Goal: Task Accomplishment & Management: Use online tool/utility

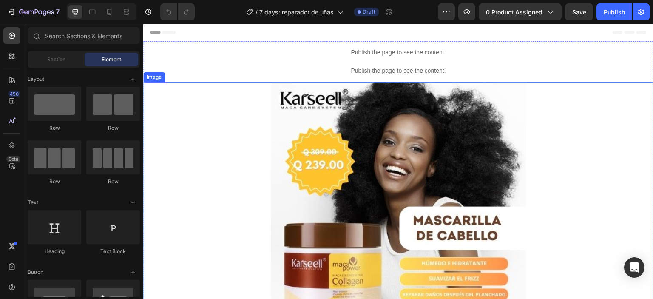
click at [441, 132] on img at bounding box center [398, 209] width 255 height 255
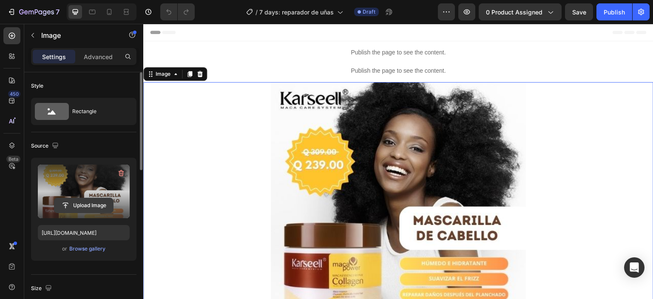
click at [81, 202] on input "file" at bounding box center [83, 205] width 59 height 14
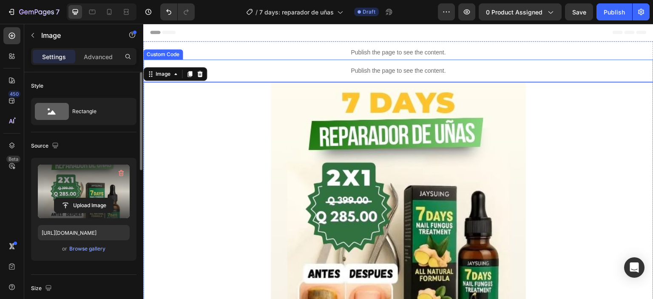
type input "https://cdn.shopify.com/s/files/1/0711/2091/2419/files/gempages_555272683223253…"
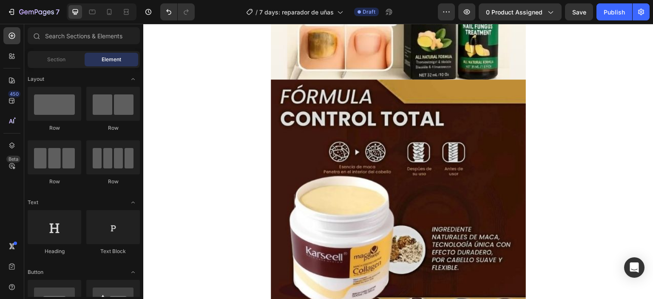
scroll to position [261, 0]
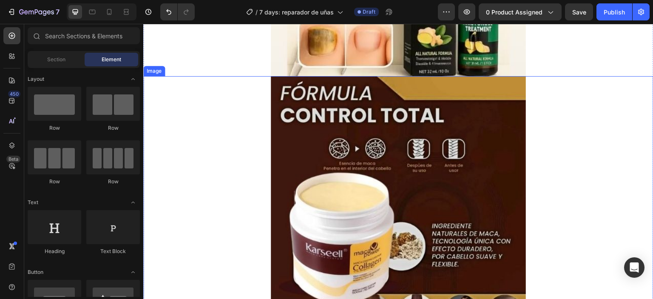
click at [498, 150] on img at bounding box center [398, 203] width 255 height 255
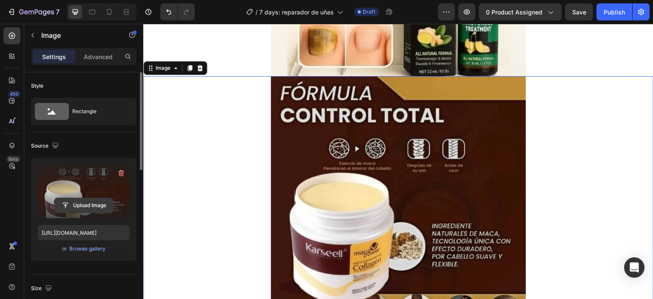
click at [80, 203] on input "file" at bounding box center [83, 205] width 59 height 14
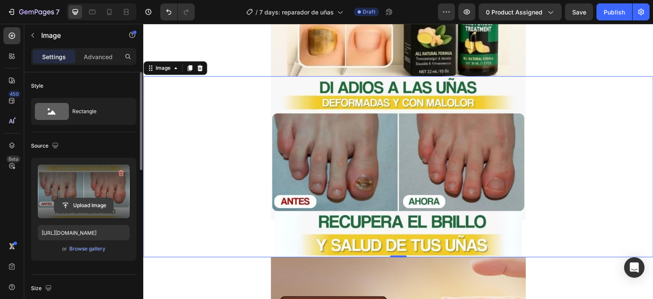
click at [88, 203] on input "file" at bounding box center [83, 205] width 59 height 14
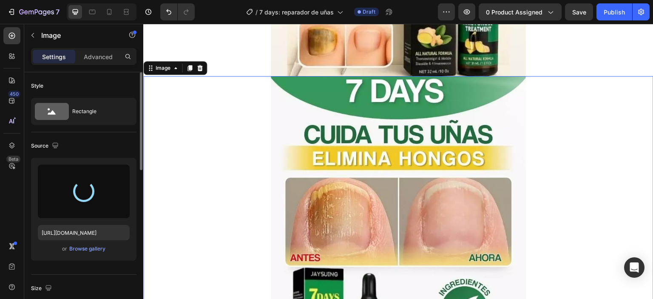
type input "https://cdn.shopify.com/s/files/1/0711/2091/2419/files/gempages_555272683223253…"
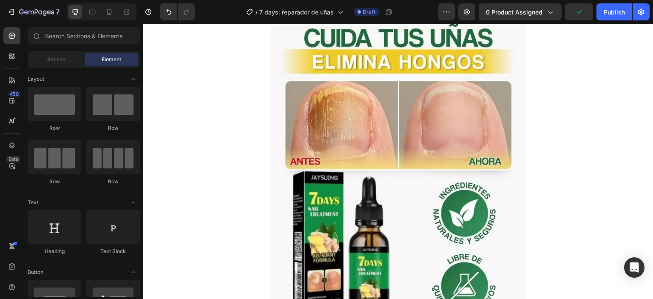
scroll to position [361, 0]
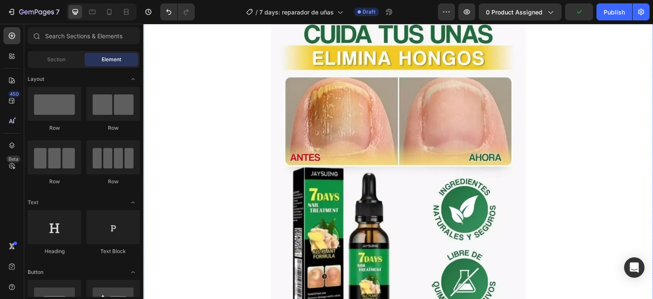
click at [409, 139] on img at bounding box center [398, 146] width 255 height 340
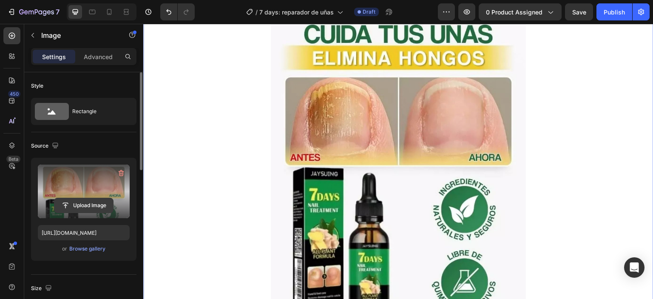
click at [80, 205] on input "file" at bounding box center [83, 205] width 59 height 14
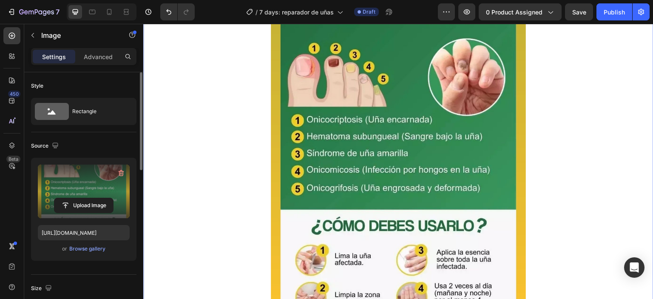
type input "https://cdn.shopify.com/s/files/1/0711/2091/2419/files/gempages_555272683223253…"
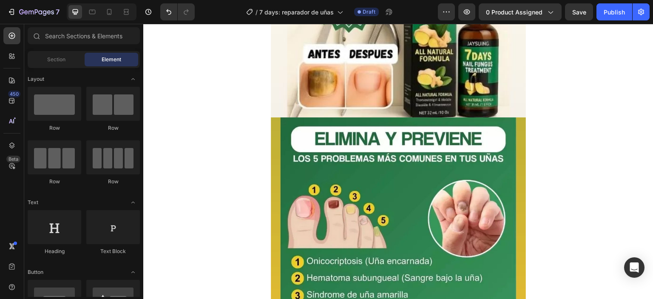
scroll to position [269, 0]
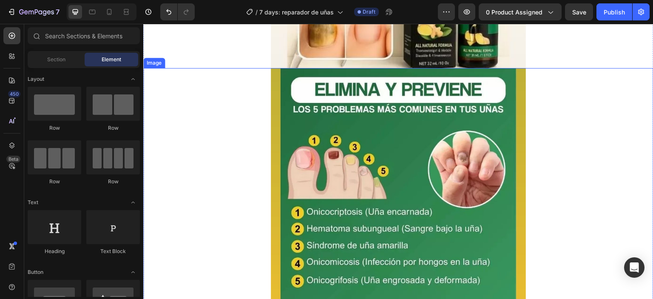
click at [439, 111] on img at bounding box center [398, 238] width 255 height 340
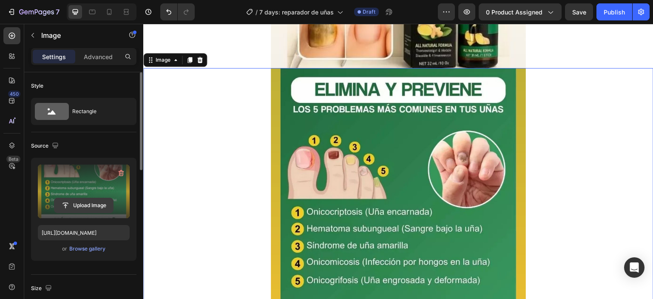
click at [69, 202] on input "file" at bounding box center [83, 205] width 59 height 14
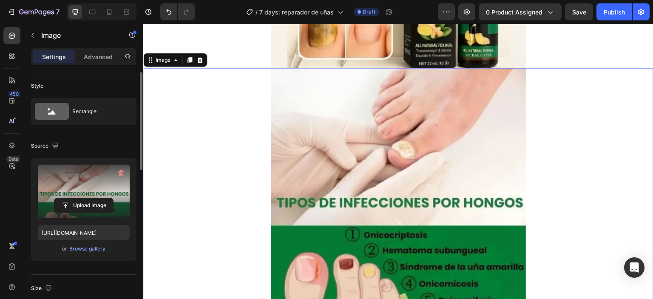
type input "https://cdn.shopify.com/s/files/1/0711/2091/2419/files/gempages_555272683223253…"
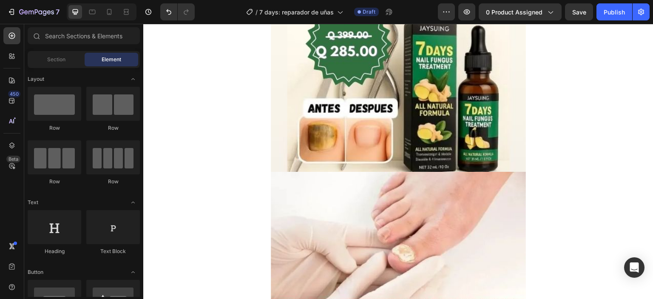
scroll to position [159, 0]
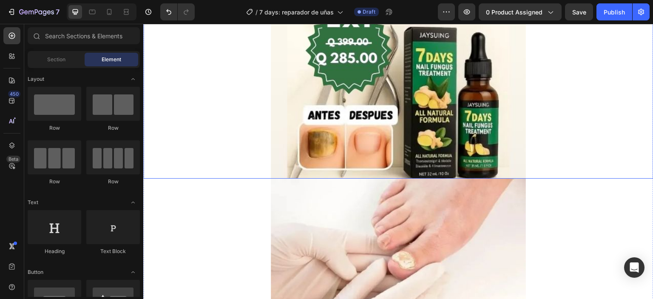
click at [404, 128] on img at bounding box center [398, 50] width 255 height 255
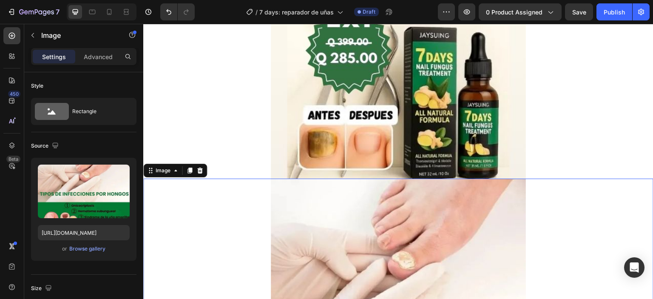
click at [166, 14] on icon "Undo/Redo" at bounding box center [169, 12] width 9 height 9
type input "https://cdn.shopify.com/s/files/1/0711/2091/2419/files/gempages_555272683223253…"
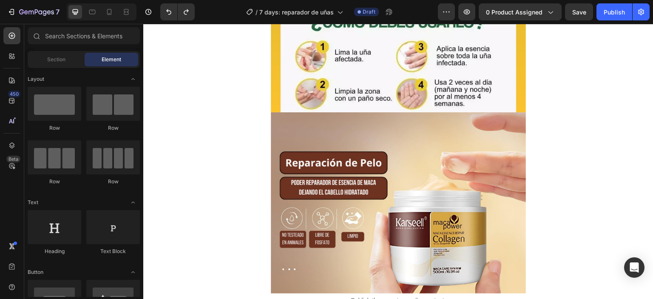
scroll to position [572, 0]
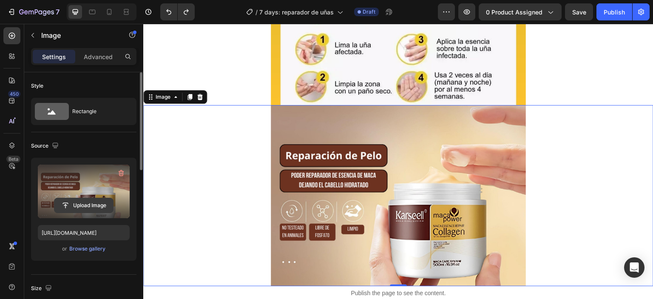
click at [76, 198] on input "file" at bounding box center [83, 205] width 59 height 14
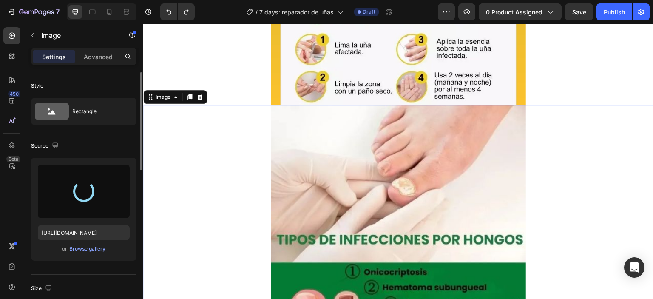
type input "https://cdn.shopify.com/s/files/1/0711/2091/2419/files/gempages_555272683223253…"
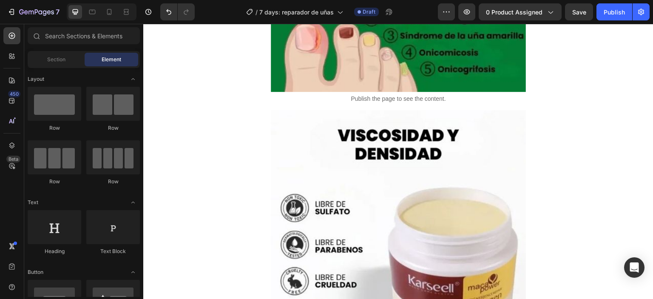
scroll to position [848, 0]
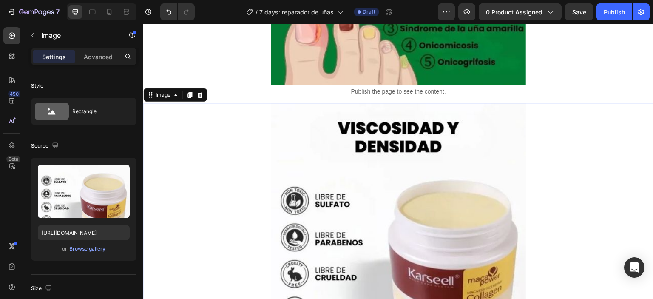
click at [451, 147] on div "Publish the page to see the content. Custom Code Publish the page to see the co…" at bounding box center [398, 79] width 510 height 1772
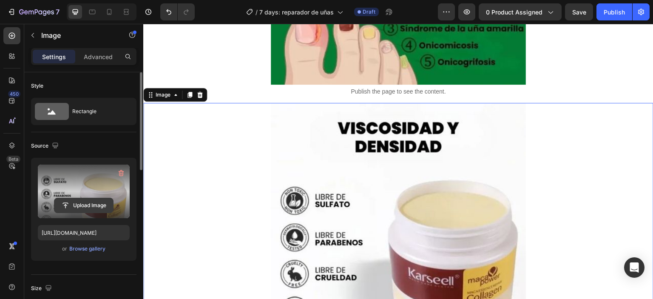
click at [66, 202] on input "file" at bounding box center [83, 205] width 59 height 14
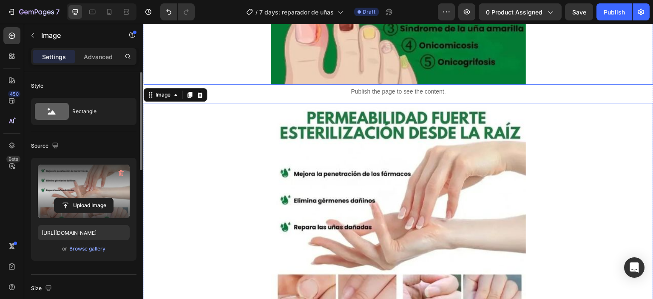
type input "https://cdn.shopify.com/s/files/1/0711/2091/2419/files/gempages_555272683223253…"
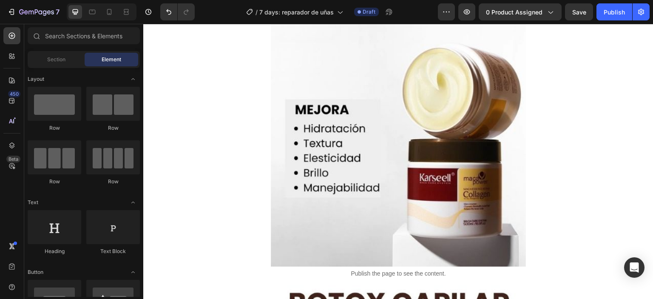
scroll to position [1152, 0]
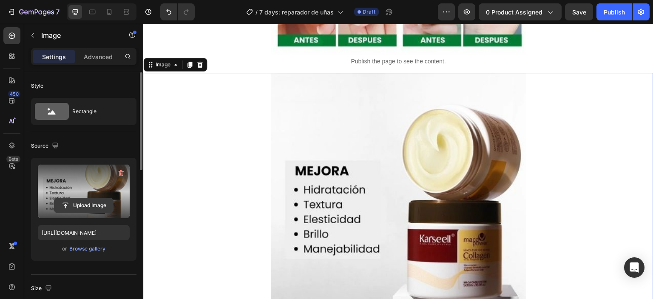
click at [79, 202] on input "file" at bounding box center [83, 205] width 59 height 14
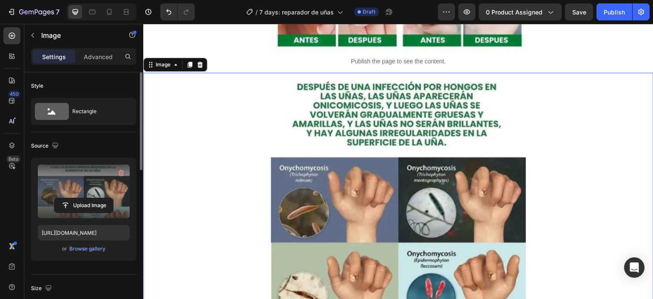
type input "https://cdn.shopify.com/s/files/1/0711/2091/2419/files/gempages_555272683223253…"
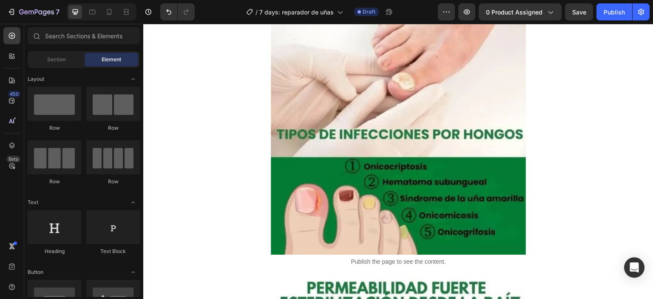
scroll to position [656, 0]
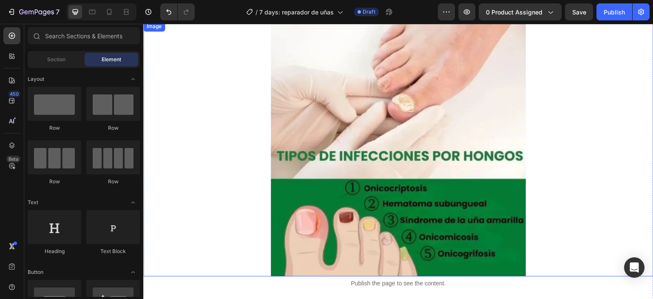
click at [423, 122] on img at bounding box center [398, 148] width 255 height 255
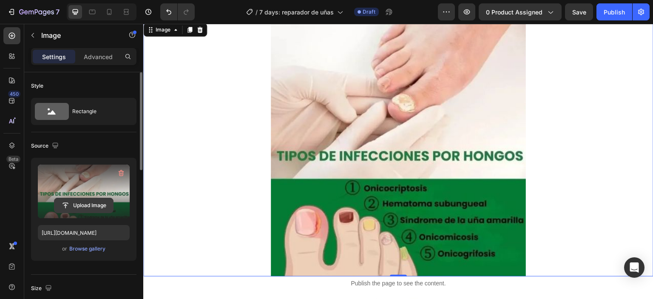
click at [90, 203] on input "file" at bounding box center [83, 205] width 59 height 14
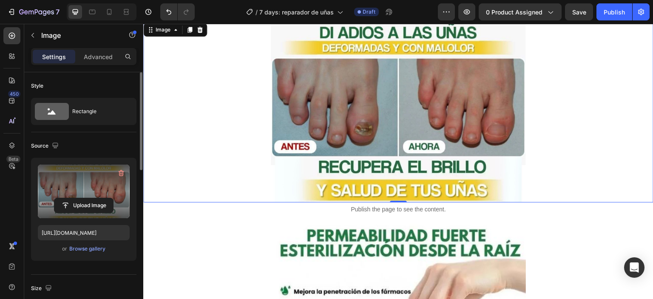
type input "https://cdn.shopify.com/s/files/1/0711/2091/2419/files/gempages_555272683223253…"
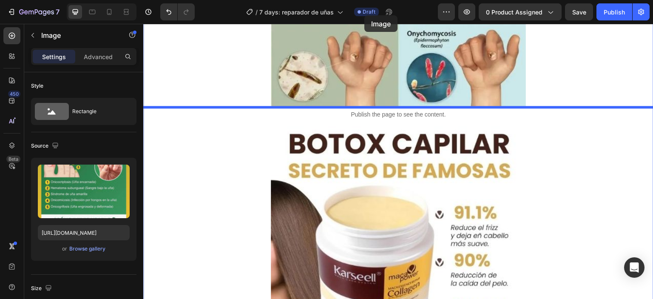
scroll to position [1267, 0]
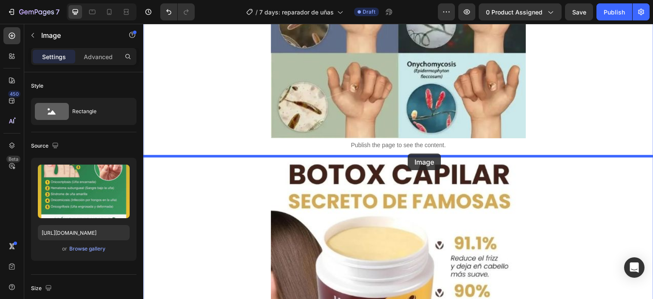
drag, startPoint x: 397, startPoint y: 161, endPoint x: 408, endPoint y: 154, distance: 13.4
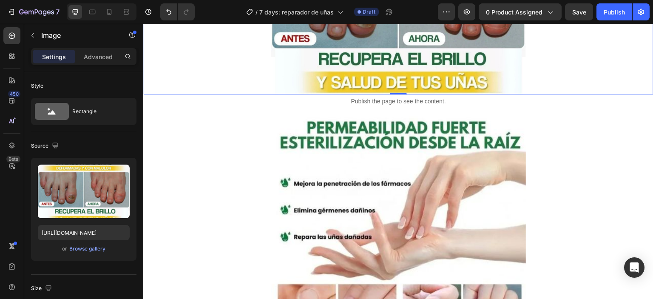
scroll to position [243, 0]
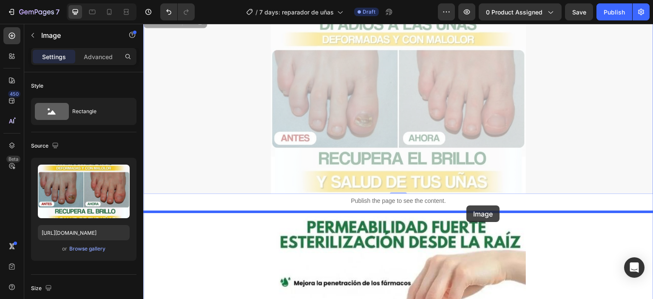
drag, startPoint x: 427, startPoint y: 42, endPoint x: 467, endPoint y: 205, distance: 168.3
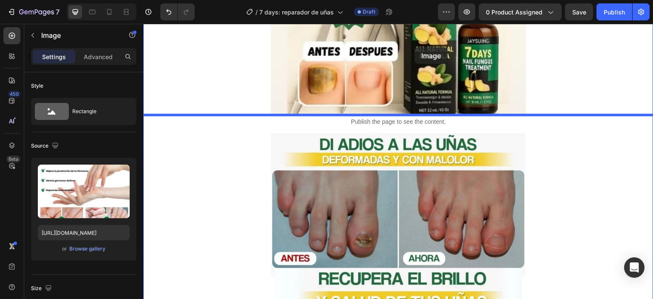
scroll to position [190, 0]
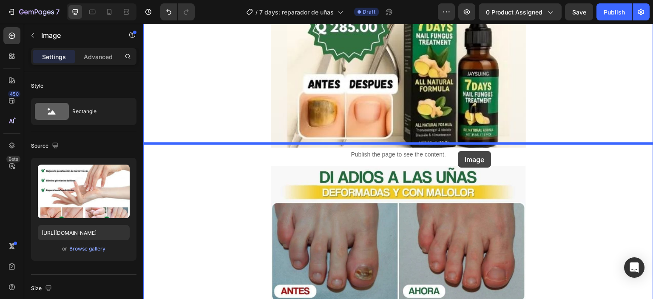
drag, startPoint x: 468, startPoint y: 243, endPoint x: 458, endPoint y: 151, distance: 92.8
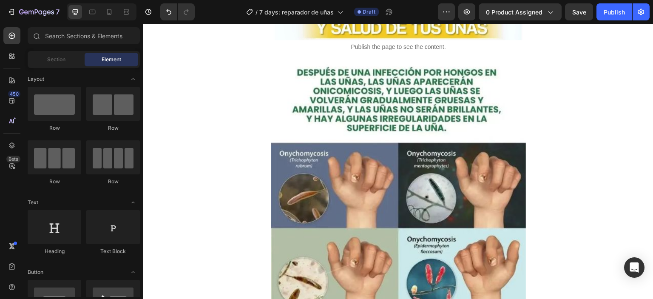
scroll to position [745, 0]
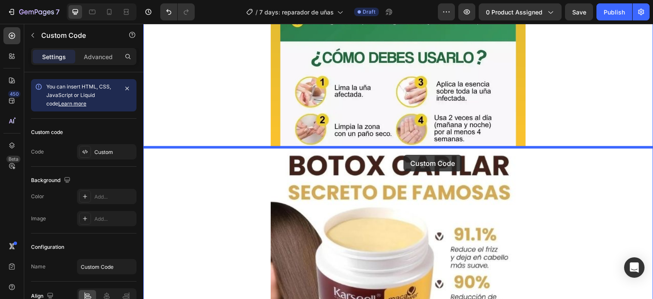
drag, startPoint x: 426, startPoint y: 55, endPoint x: 404, endPoint y: 155, distance: 102.4
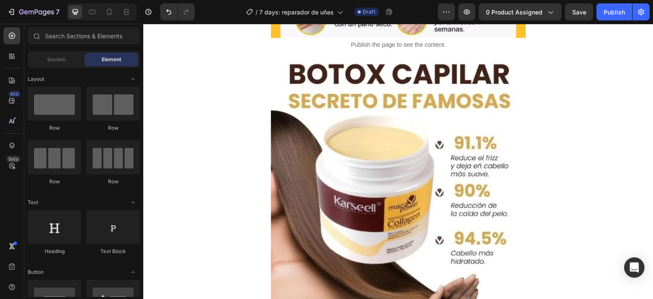
scroll to position [1428, 0]
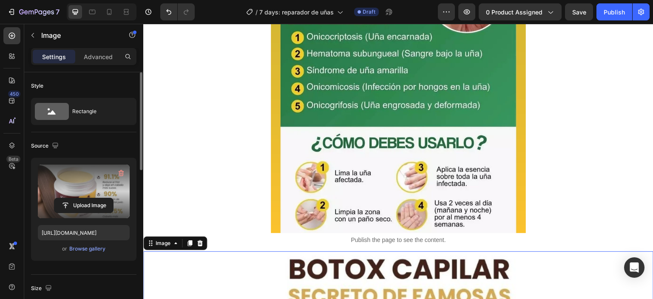
click at [81, 196] on label at bounding box center [84, 192] width 92 height 54
click at [81, 198] on input "file" at bounding box center [83, 205] width 59 height 14
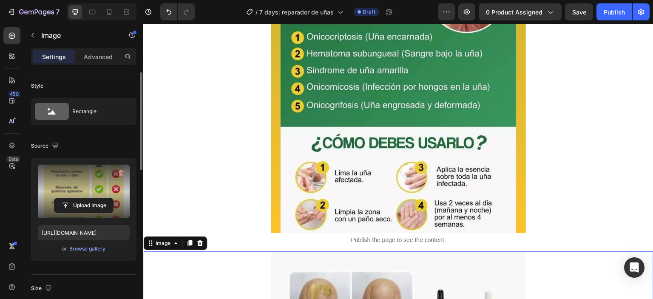
type input "https://cdn.shopify.com/s/files/1/0711/2091/2419/files/gempages_555272683223253…"
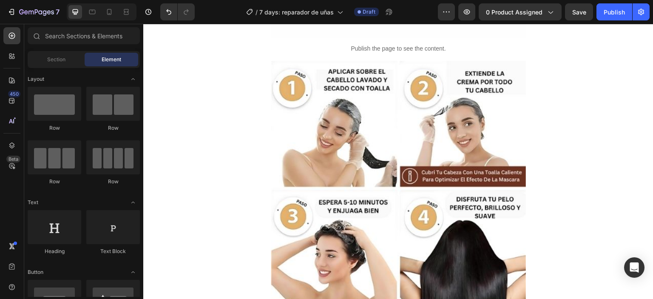
scroll to position [1730, 0]
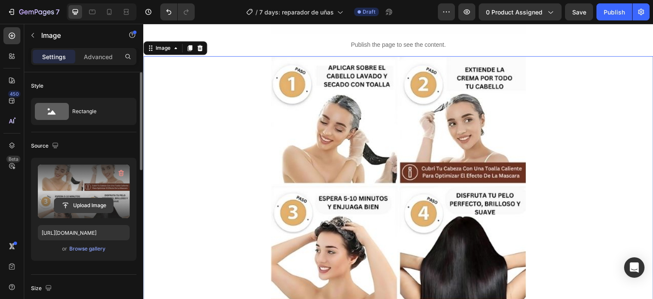
click at [92, 201] on input "file" at bounding box center [83, 205] width 59 height 14
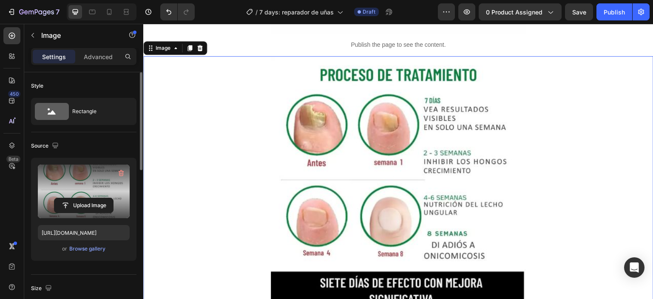
type input "https://cdn.shopify.com/s/files/1/0711/2091/2419/files/gempages_555272683223253…"
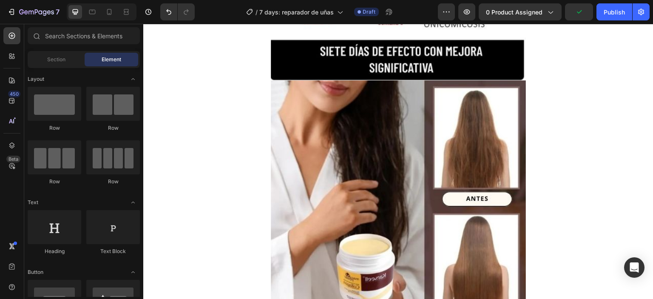
scroll to position [1988, 0]
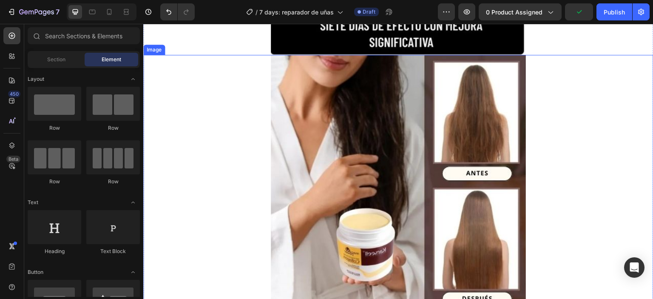
click at [411, 143] on img at bounding box center [398, 182] width 255 height 255
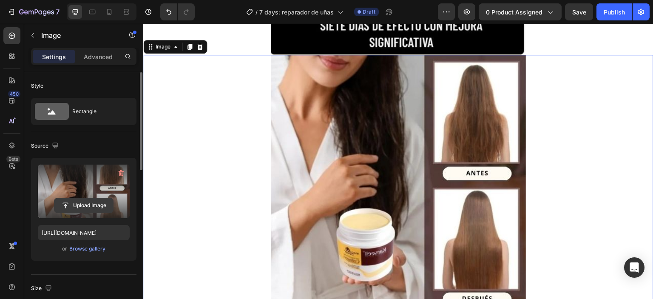
click at [94, 202] on input "file" at bounding box center [83, 205] width 59 height 14
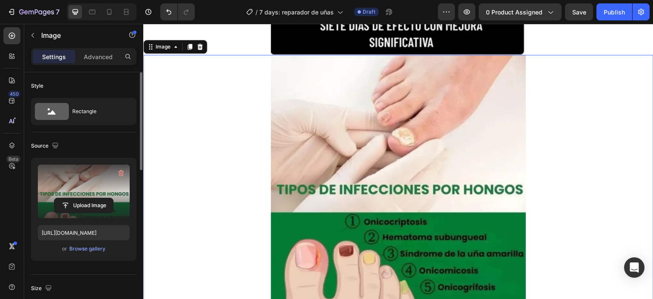
type input "https://cdn.shopify.com/s/files/1/0711/2091/2419/files/gempages_555272683223253…"
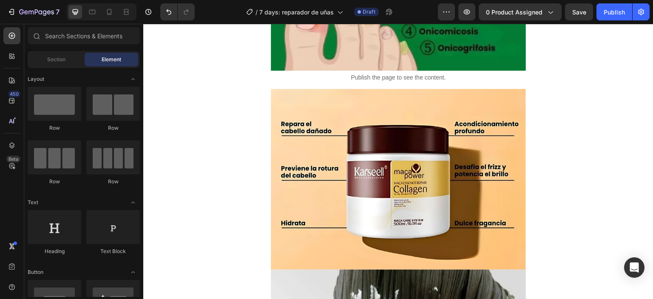
scroll to position [2230, 0]
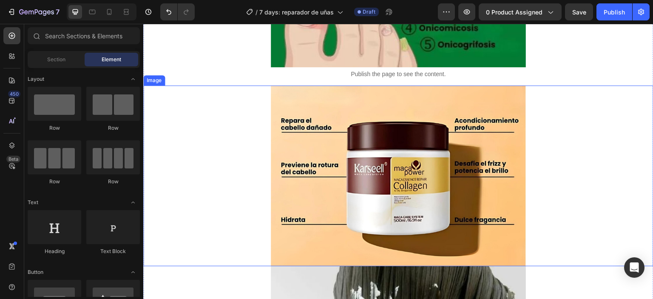
click at [337, 238] on img at bounding box center [398, 175] width 255 height 181
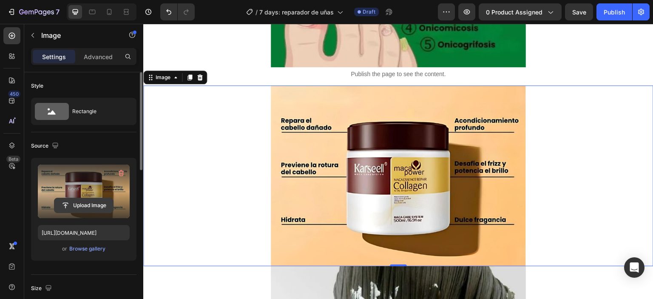
click at [88, 202] on input "file" at bounding box center [83, 205] width 59 height 14
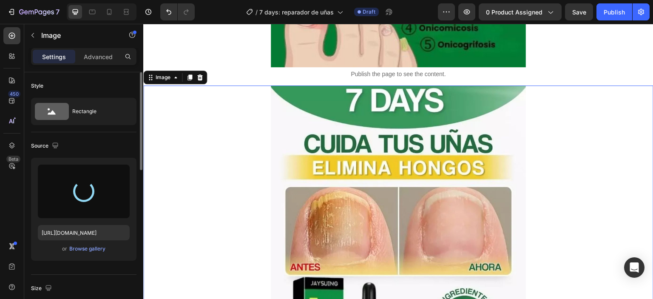
type input "https://cdn.shopify.com/s/files/1/0711/2091/2419/files/gempages_555272683223253…"
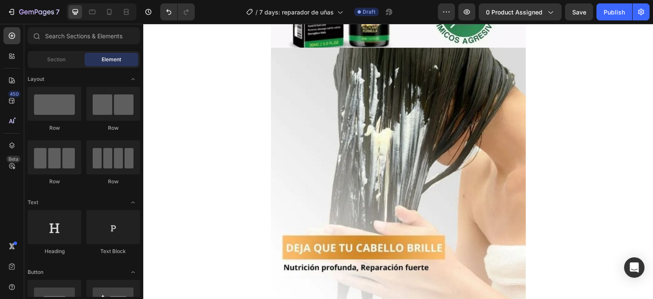
scroll to position [2563, 0]
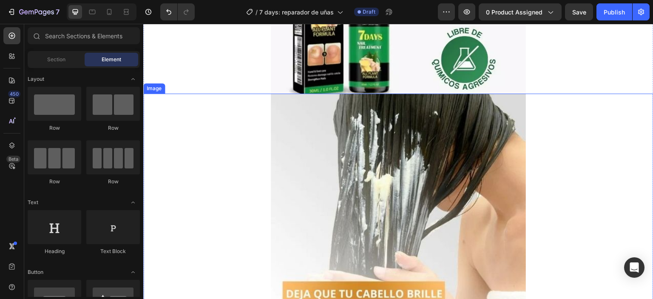
click at [439, 229] on img at bounding box center [398, 221] width 255 height 255
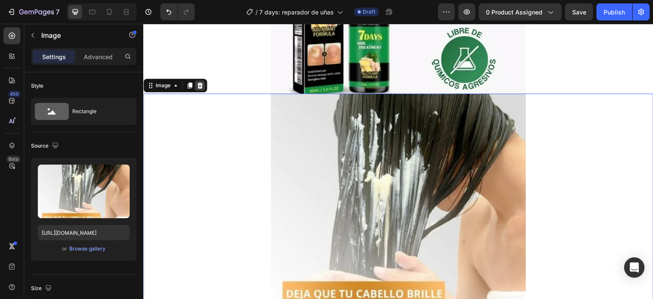
click at [199, 85] on icon at bounding box center [200, 86] width 6 height 6
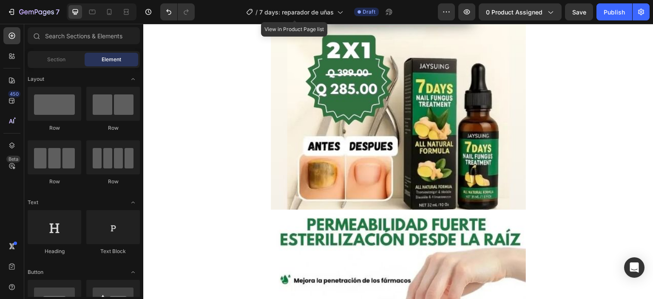
scroll to position [0, 0]
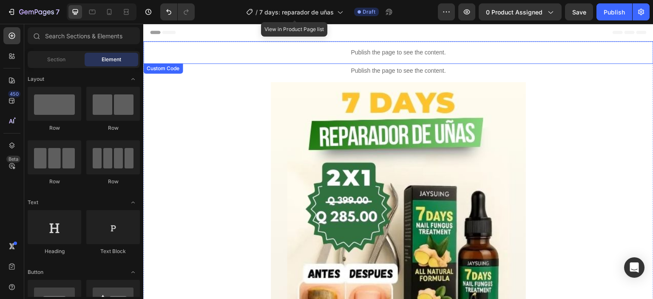
click at [422, 54] on p "Publish the page to see the content." at bounding box center [398, 52] width 255 height 9
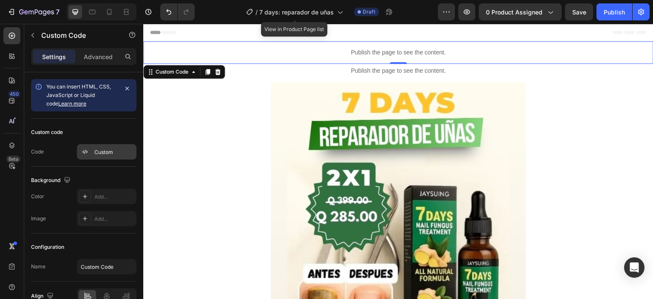
click at [110, 152] on div "Custom" at bounding box center [114, 152] width 40 height 8
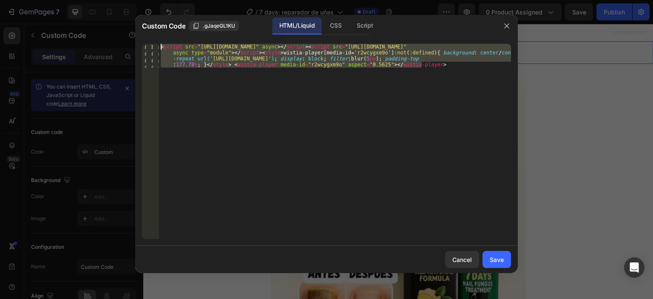
drag, startPoint x: 428, startPoint y: 67, endPoint x: 114, endPoint y: 46, distance: 315.0
click at [159, 46] on div "< script src = "https://fast.wistia.com/player.js" async > </ script > < script…" at bounding box center [335, 141] width 352 height 195
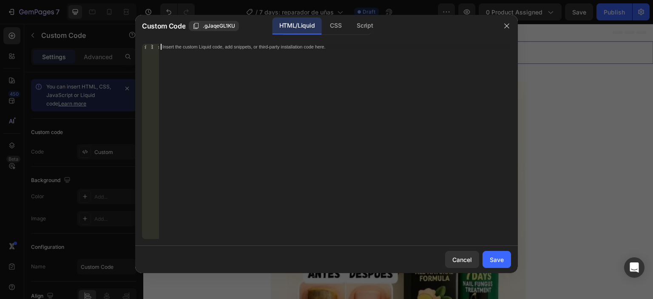
paste textarea
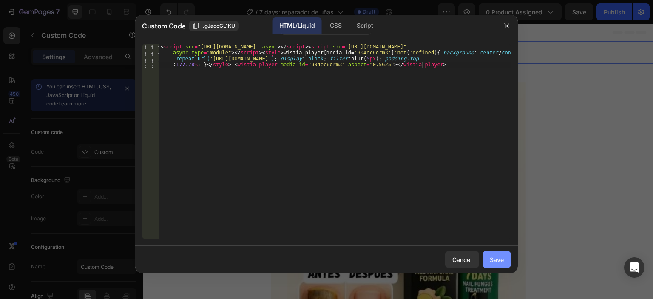
click at [489, 259] on button "Save" at bounding box center [497, 259] width 28 height 17
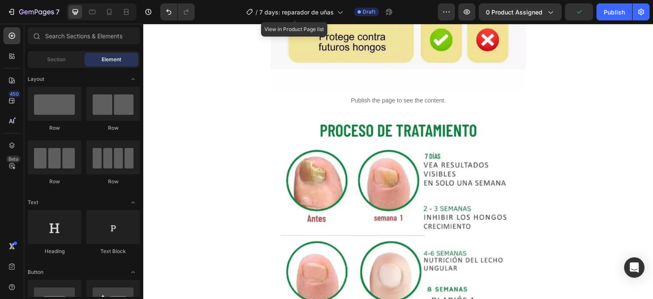
scroll to position [1668, 0]
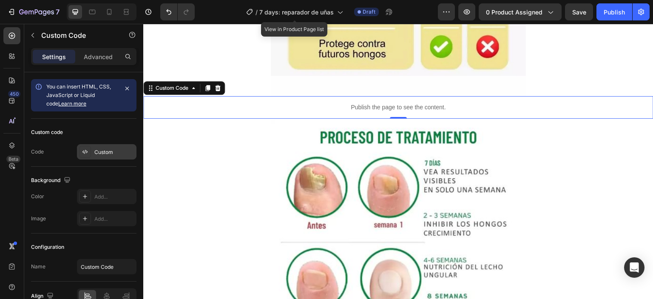
click at [102, 154] on div "Custom" at bounding box center [114, 152] width 40 height 8
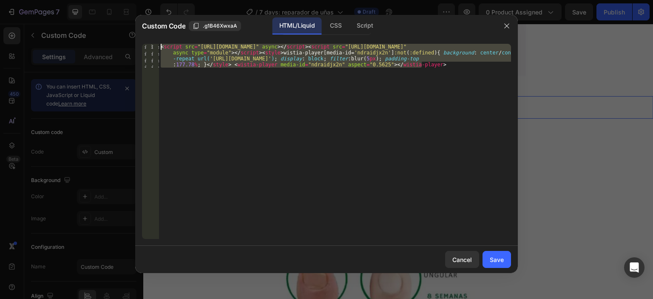
drag, startPoint x: 440, startPoint y: 65, endPoint x: 173, endPoint y: 33, distance: 269.4
click at [173, 44] on div "< script src = "https://fast.wistia.com/player.js" async > </ script > < script…" at bounding box center [335, 141] width 352 height 195
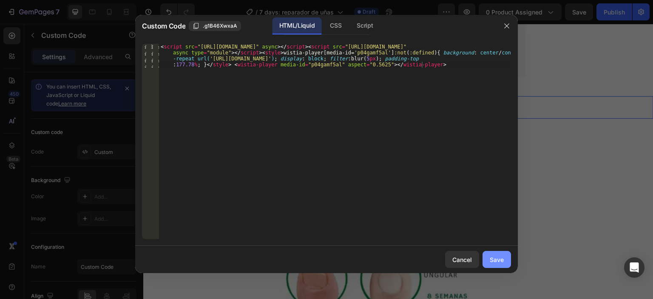
click at [496, 261] on div "Save" at bounding box center [497, 259] width 14 height 9
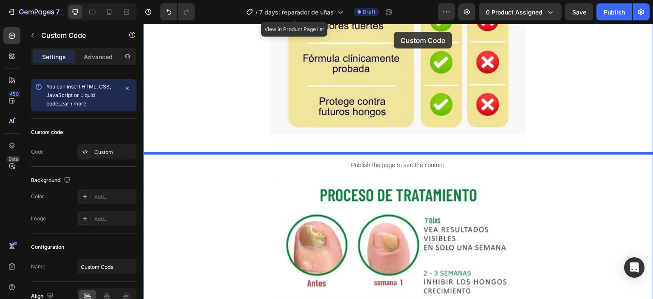
scroll to position [1562, 0]
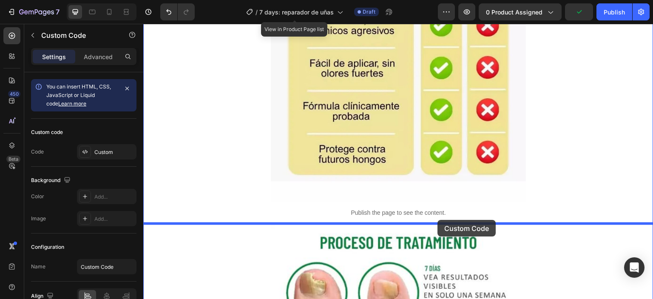
drag, startPoint x: 486, startPoint y: 238, endPoint x: 438, endPoint y: 220, distance: 52.2
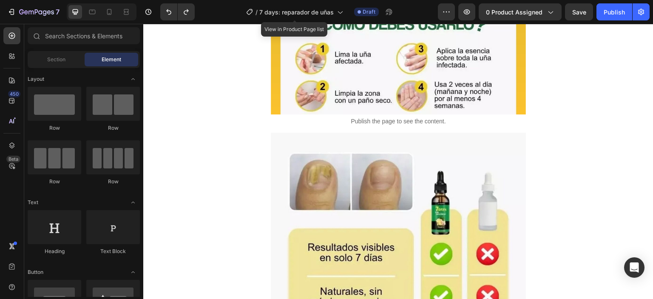
scroll to position [1298, 0]
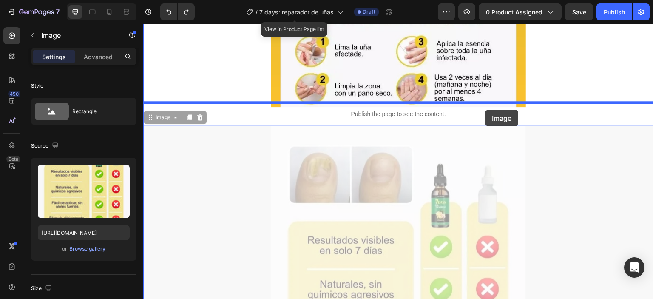
drag, startPoint x: 489, startPoint y: 184, endPoint x: 485, endPoint y: 110, distance: 74.1
click at [485, 109] on div "Header Publish the page to see the content. Custom Code Publish the page to see…" at bounding box center [398, 101] width 510 height 2753
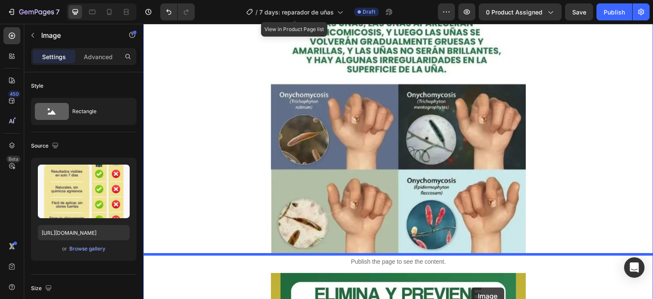
scroll to position [816, 0]
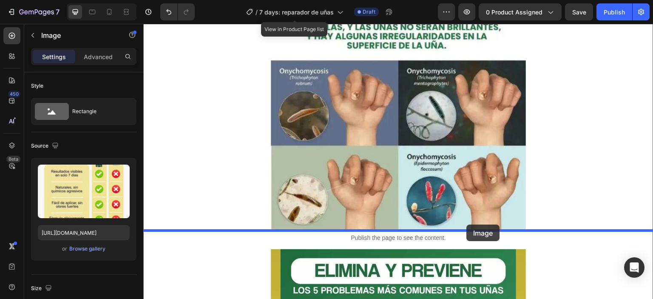
drag, startPoint x: 478, startPoint y: 163, endPoint x: 467, endPoint y: 225, distance: 63.5
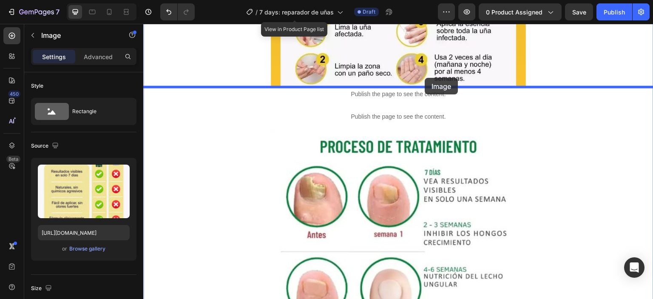
scroll to position [1643, 0]
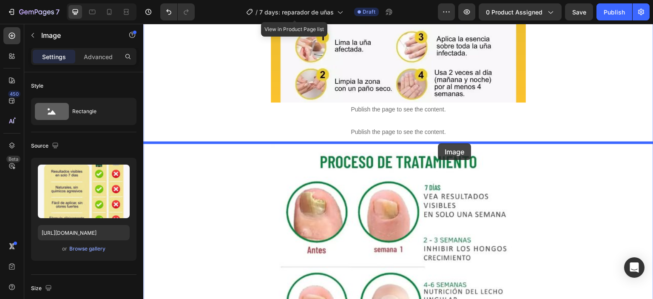
drag, startPoint x: 449, startPoint y: 69, endPoint x: 438, endPoint y: 143, distance: 74.8
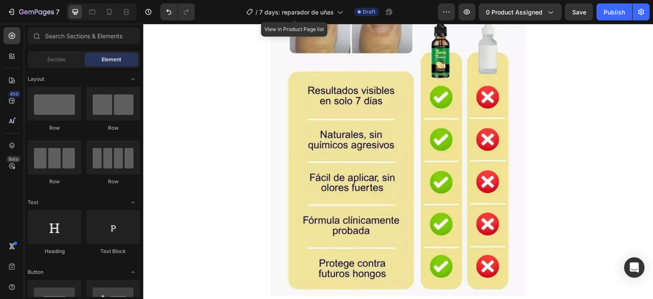
scroll to position [1421, 0]
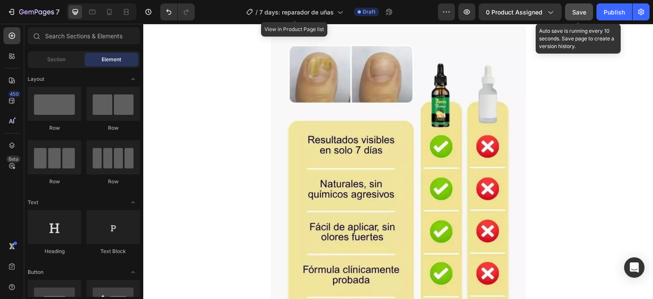
click at [574, 17] on button "Save" at bounding box center [579, 11] width 28 height 17
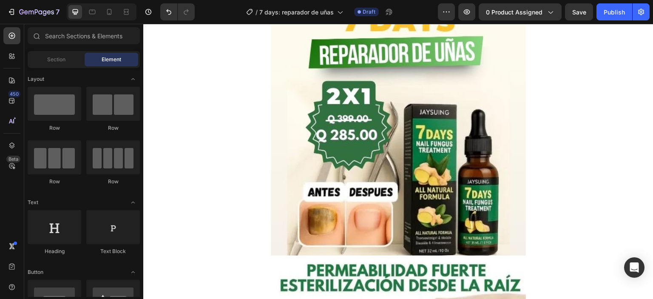
scroll to position [85, 0]
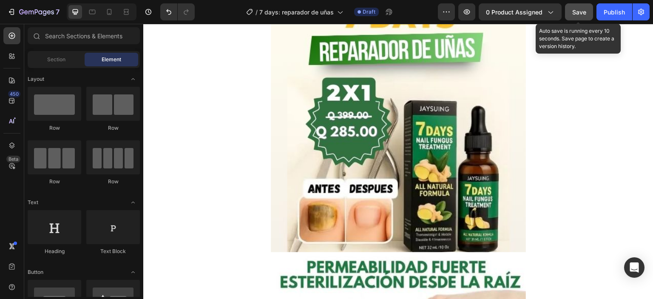
click at [582, 13] on span "Save" at bounding box center [579, 12] width 14 height 7
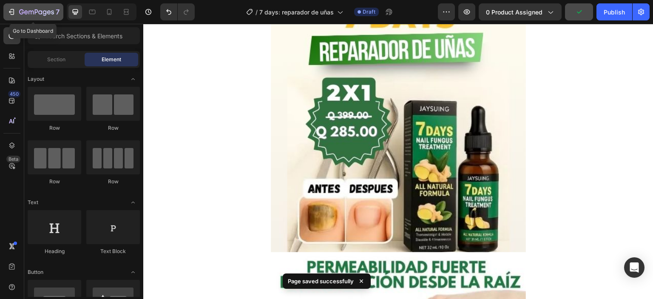
click at [8, 16] on icon "button" at bounding box center [11, 12] width 9 height 9
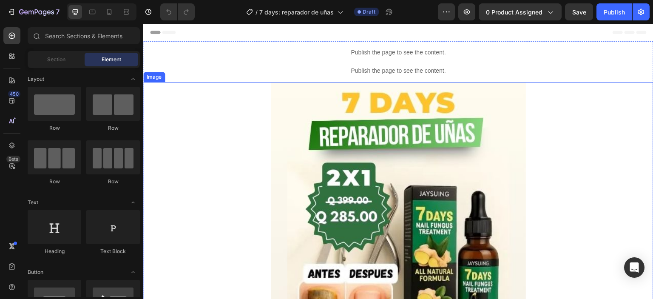
click at [352, 135] on img at bounding box center [398, 209] width 255 height 255
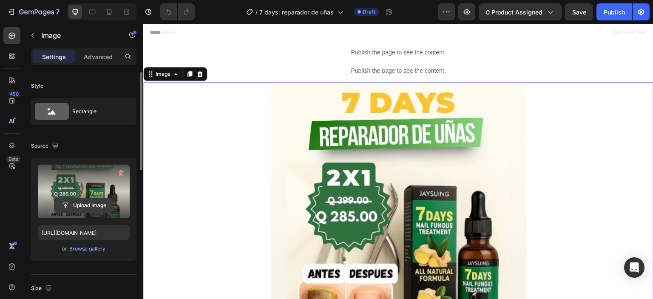
click at [68, 206] on input "file" at bounding box center [83, 205] width 59 height 14
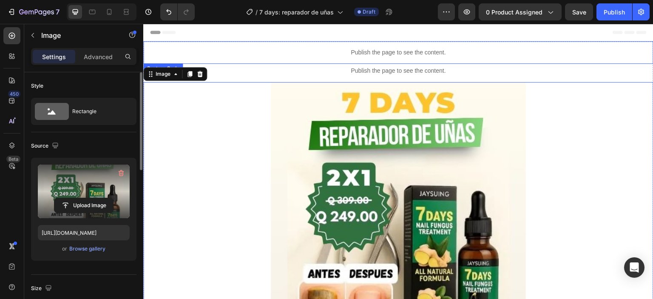
type input "https://cdn.shopify.com/s/files/1/0711/2091/2419/files/gempages_555272683223253…"
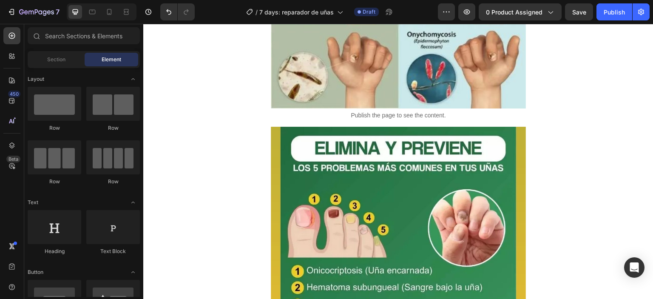
scroll to position [125, 0]
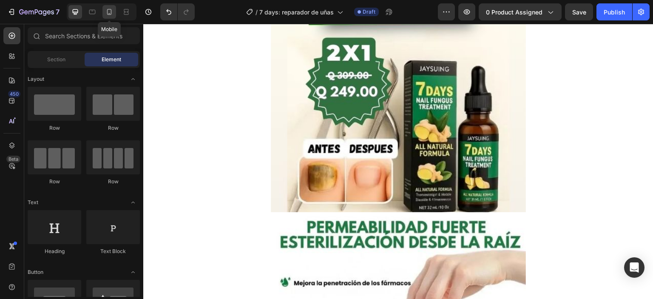
click at [108, 10] on icon at bounding box center [109, 12] width 9 height 9
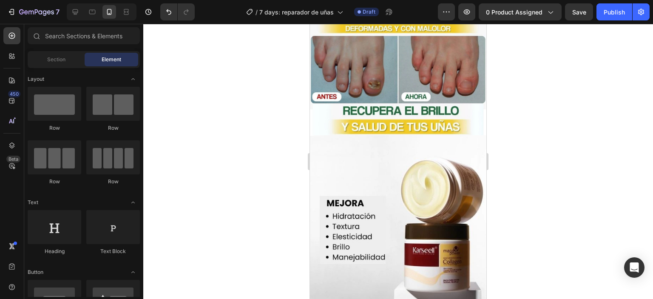
scroll to position [480, 0]
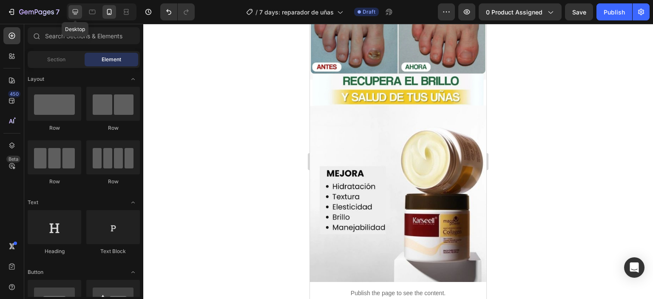
click at [80, 17] on div at bounding box center [75, 12] width 14 height 14
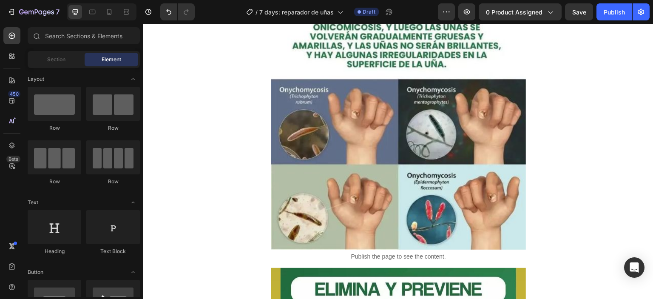
scroll to position [815, 0]
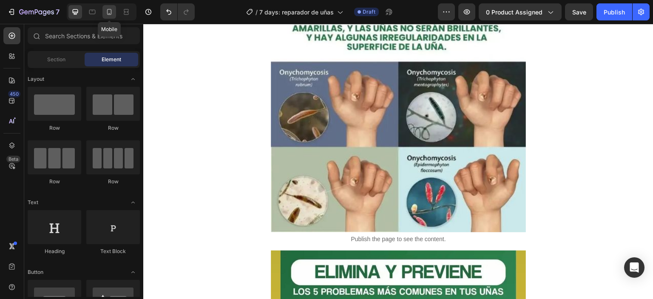
click at [105, 12] on icon at bounding box center [109, 12] width 9 height 9
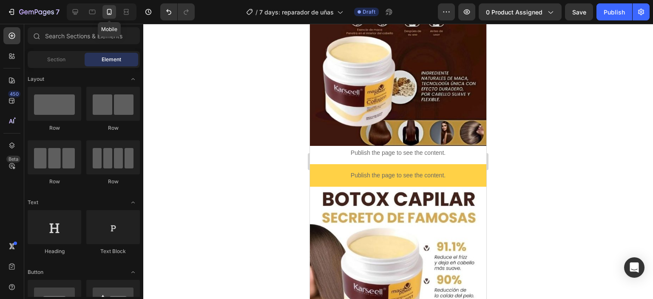
scroll to position [387, 0]
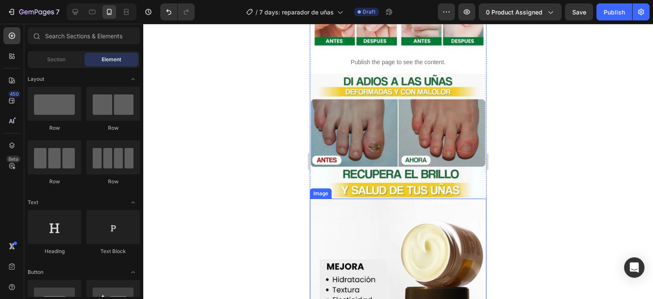
click at [424, 240] on img at bounding box center [398, 287] width 176 height 176
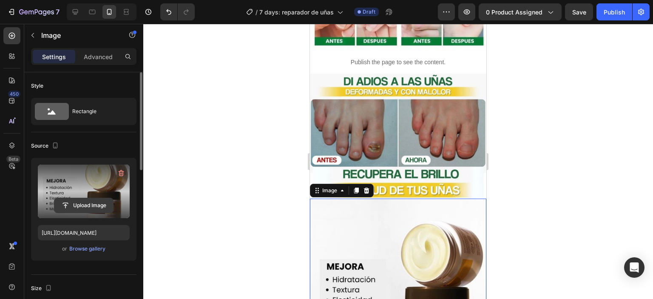
click at [91, 201] on input "file" at bounding box center [83, 205] width 59 height 14
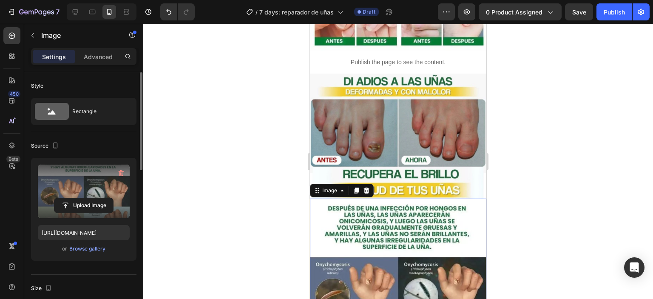
type input "https://cdn.shopify.com/s/files/1/0711/2091/2419/files/gempages_555272683223253…"
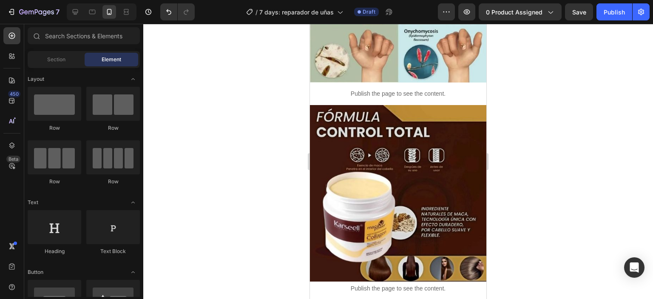
scroll to position [682, 0]
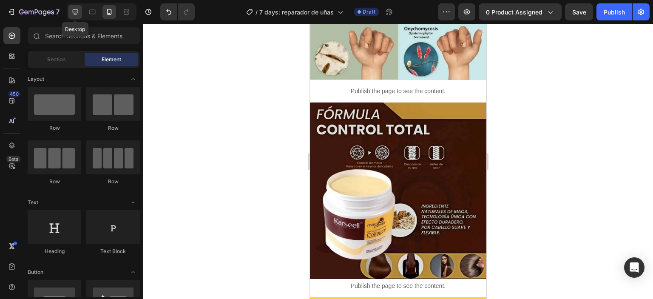
click at [77, 13] on icon at bounding box center [76, 12] width 6 height 6
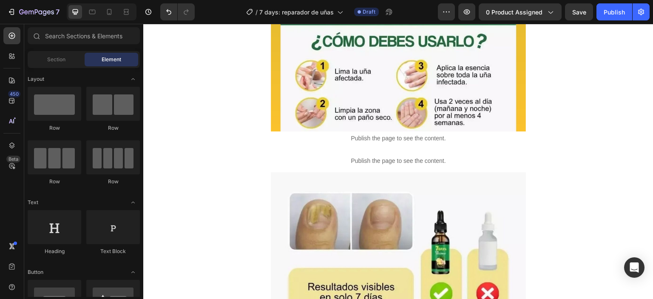
scroll to position [1285, 0]
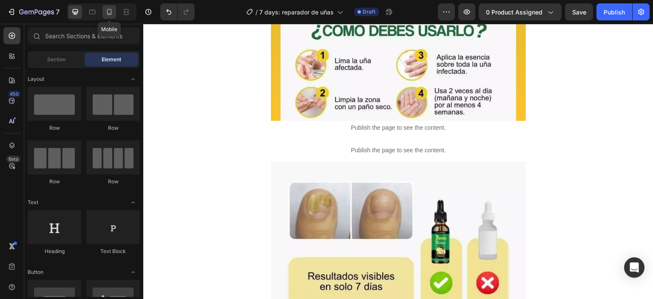
click at [105, 14] on icon at bounding box center [109, 12] width 9 height 9
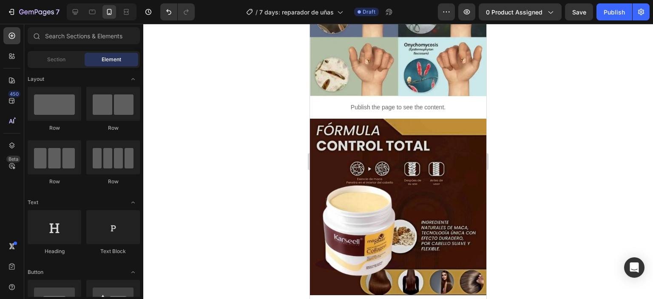
scroll to position [684, 0]
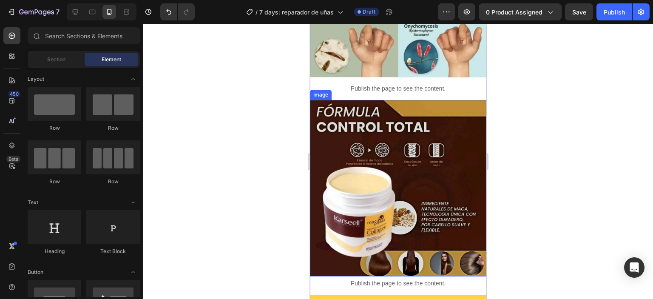
click at [428, 142] on img at bounding box center [398, 188] width 176 height 176
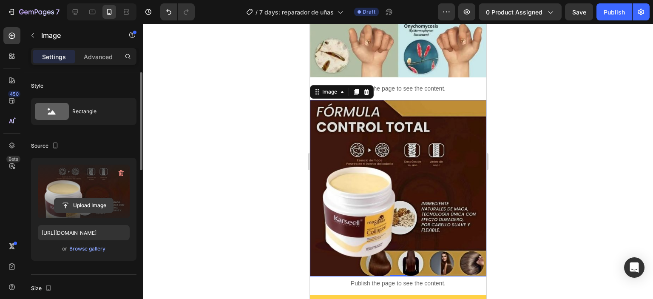
click at [85, 198] on input "file" at bounding box center [83, 205] width 59 height 14
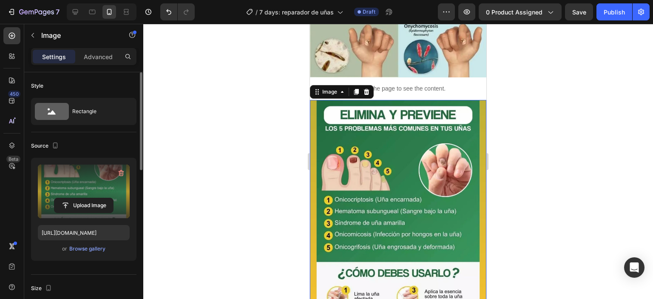
type input "https://cdn.shopify.com/s/files/1/0711/2091/2419/files/gempages_555272683223253…"
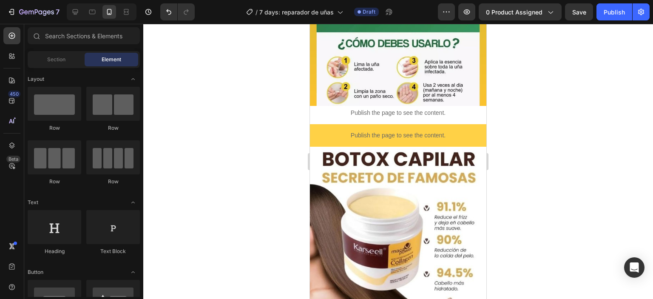
scroll to position [940, 0]
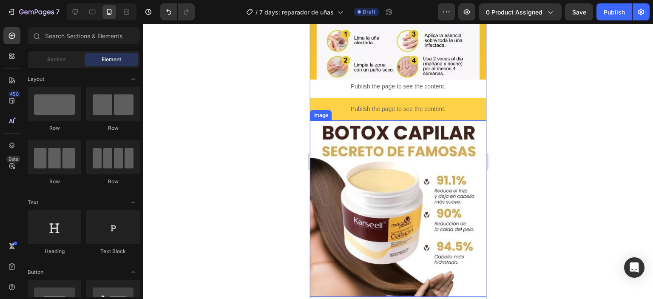
click at [399, 181] on img at bounding box center [398, 208] width 176 height 176
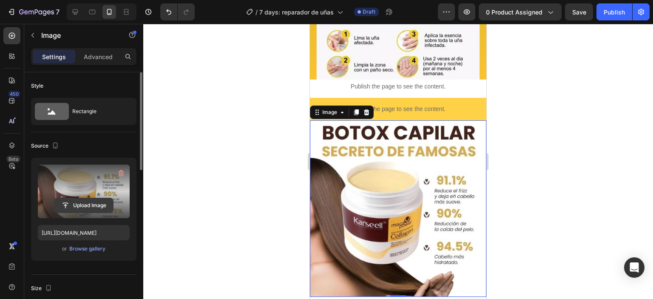
click at [89, 207] on input "file" at bounding box center [83, 205] width 59 height 14
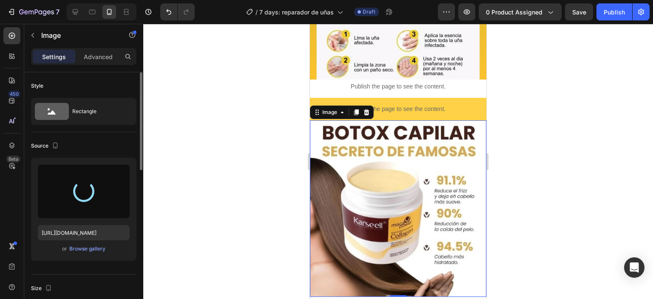
type input "https://cdn.shopify.com/s/files/1/0711/2091/2419/files/gempages_555272683223253…"
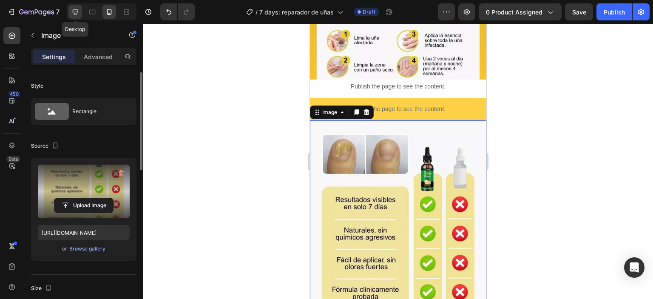
click at [70, 10] on div at bounding box center [75, 12] width 14 height 14
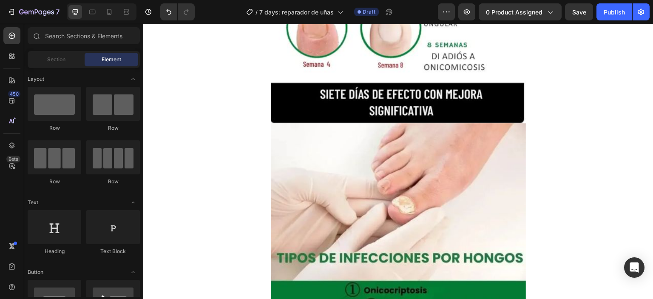
scroll to position [1874, 0]
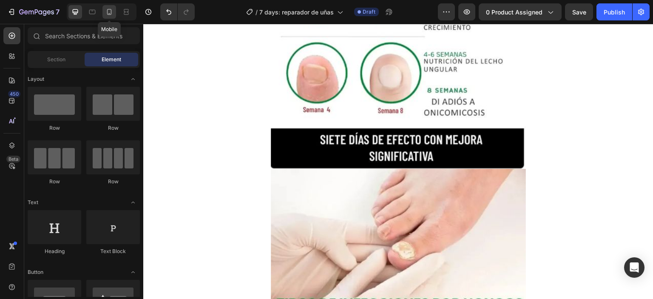
click at [111, 15] on icon at bounding box center [109, 12] width 9 height 9
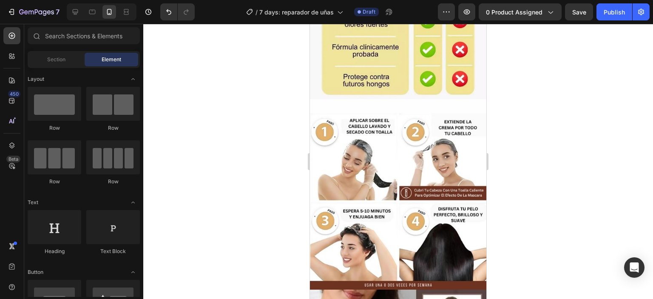
scroll to position [1240, 0]
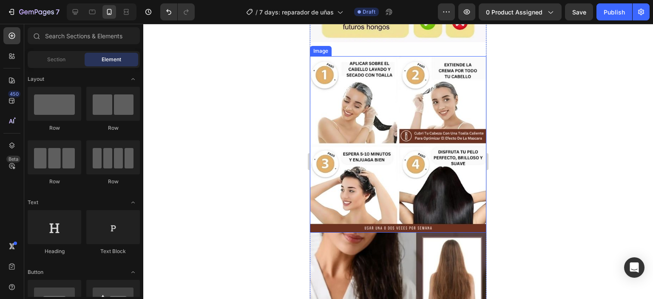
click at [349, 149] on img at bounding box center [398, 144] width 176 height 176
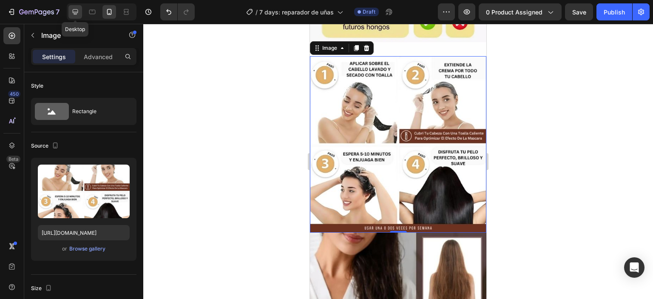
click at [73, 15] on icon at bounding box center [75, 12] width 9 height 9
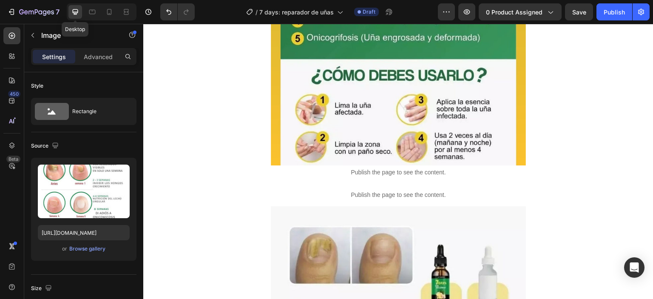
type input "https://cdn.shopify.com/s/files/1/0711/2091/2419/files/gempages_555272683223253…"
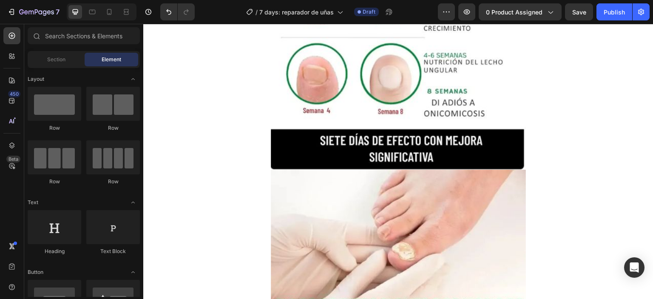
scroll to position [1859, 0]
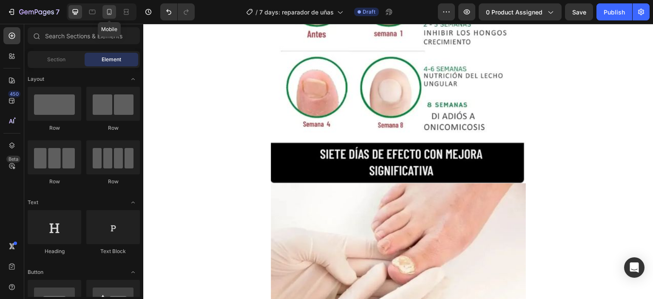
click at [106, 15] on icon at bounding box center [109, 12] width 9 height 9
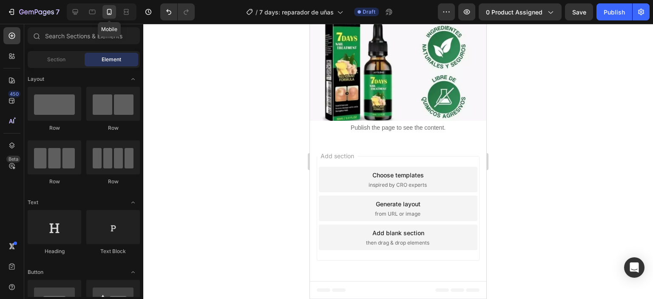
scroll to position [1112, 0]
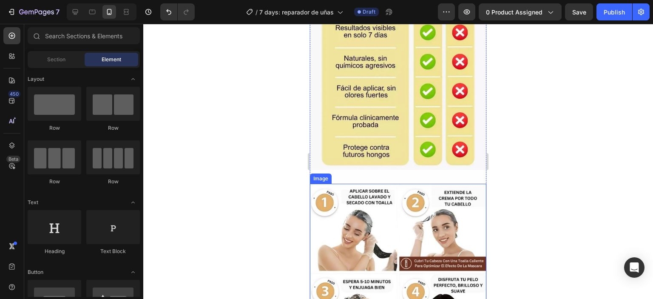
click at [470, 209] on img at bounding box center [398, 272] width 176 height 176
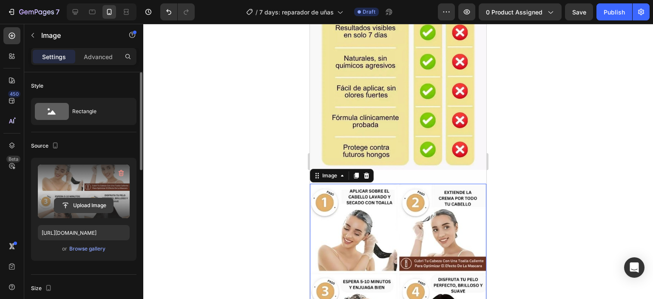
click at [78, 202] on input "file" at bounding box center [83, 205] width 59 height 14
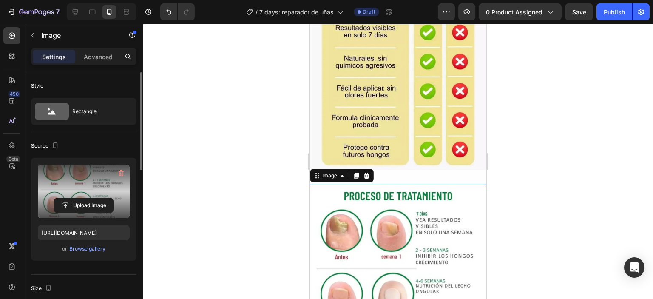
type input "https://cdn.shopify.com/s/files/1/0711/2091/2419/files/gempages_555272683223253…"
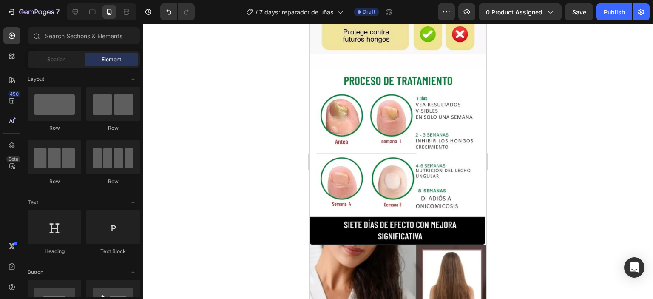
scroll to position [1289, 0]
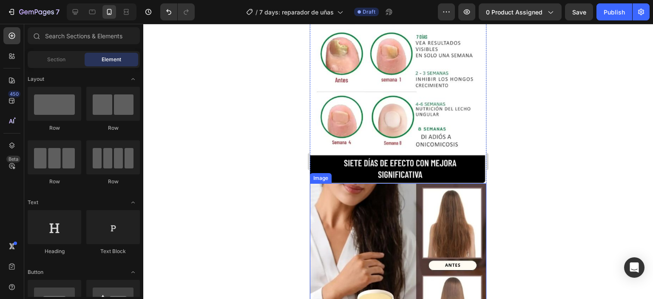
click at [409, 225] on img at bounding box center [398, 271] width 176 height 176
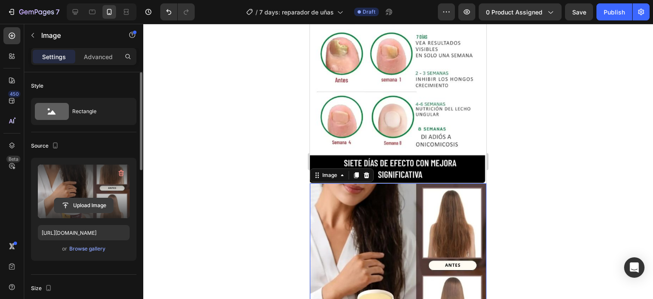
click at [72, 204] on input "file" at bounding box center [83, 205] width 59 height 14
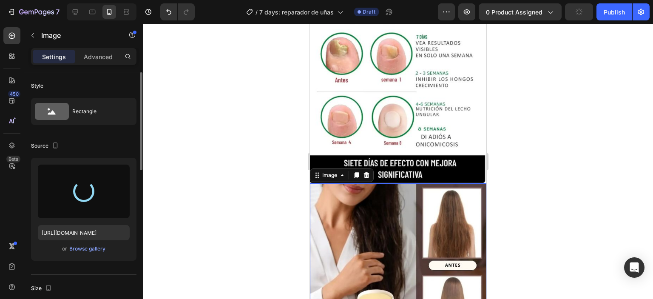
type input "https://cdn.shopify.com/s/files/1/0711/2091/2419/files/gempages_555272683223253…"
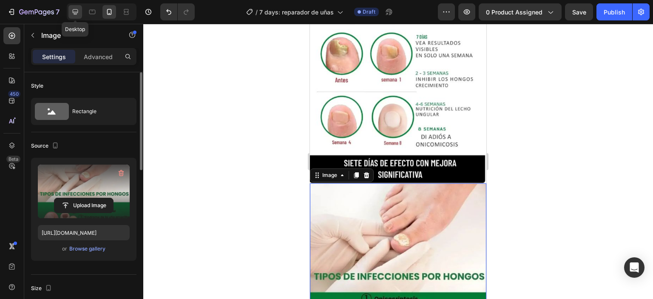
click at [72, 12] on icon at bounding box center [75, 12] width 9 height 9
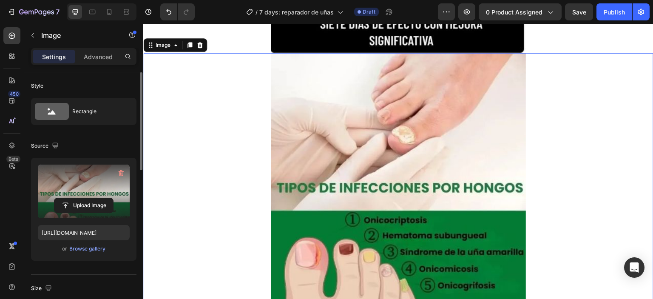
scroll to position [1989, 0]
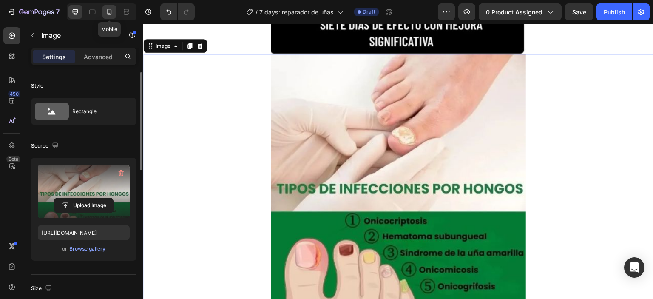
click at [111, 11] on icon at bounding box center [109, 12] width 9 height 9
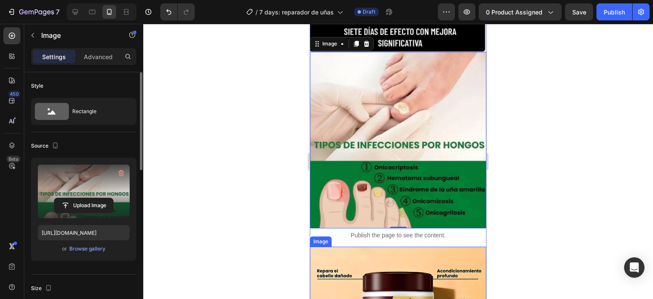
scroll to position [1419, 0]
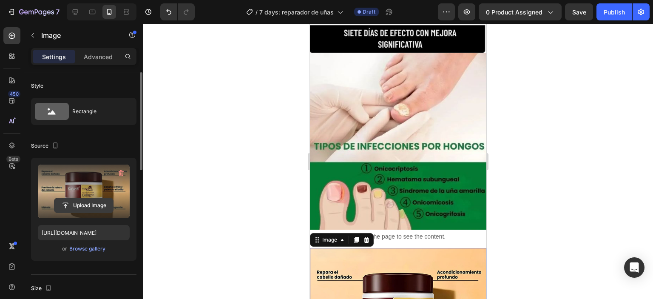
click at [81, 205] on input "file" at bounding box center [83, 205] width 59 height 14
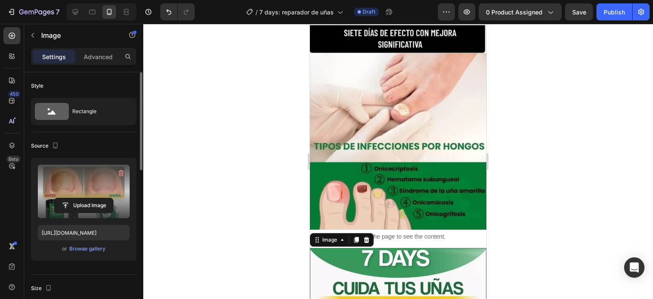
type input "https://cdn.shopify.com/s/files/1/0711/2091/2419/files/gempages_555272683223253…"
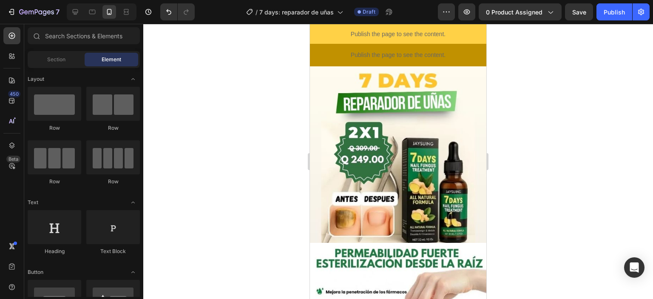
scroll to position [0, 0]
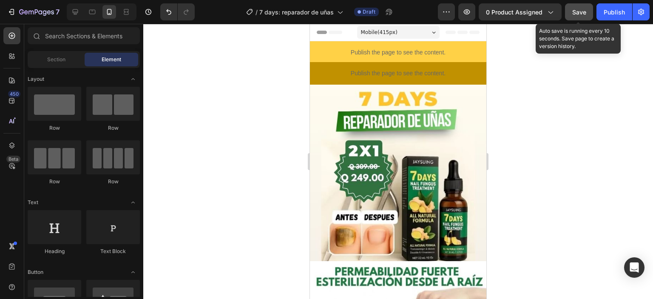
click at [579, 17] on button "Save" at bounding box center [579, 11] width 28 height 17
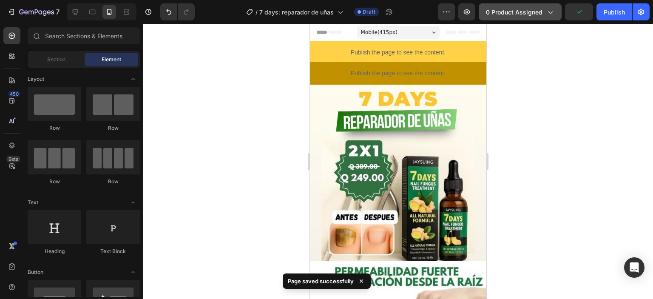
click at [546, 16] on div "0 product assigned" at bounding box center [520, 12] width 68 height 9
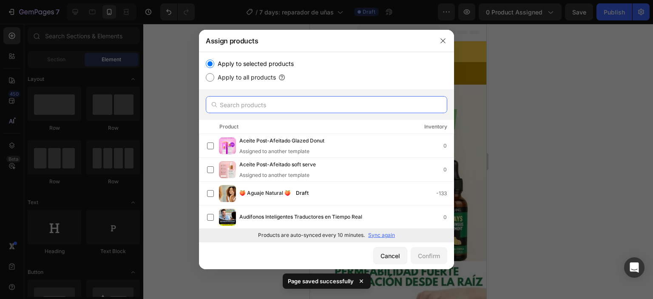
click at [270, 104] on input "text" at bounding box center [327, 104] width 242 height 17
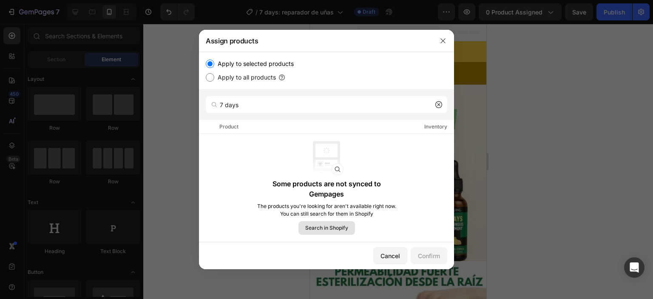
click at [314, 228] on span "Search in Shopify" at bounding box center [326, 228] width 43 height 8
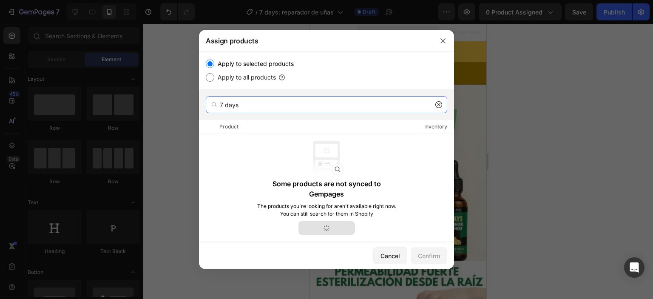
click at [241, 108] on input "7 days" at bounding box center [327, 104] width 242 height 17
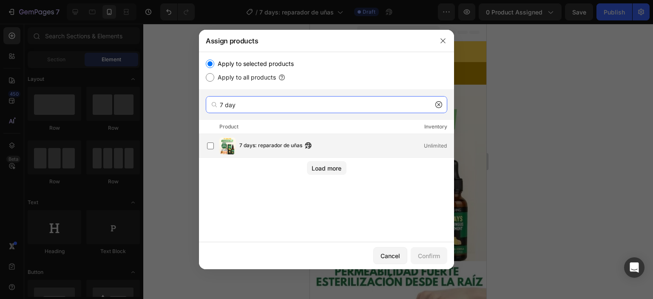
type input "7 day"
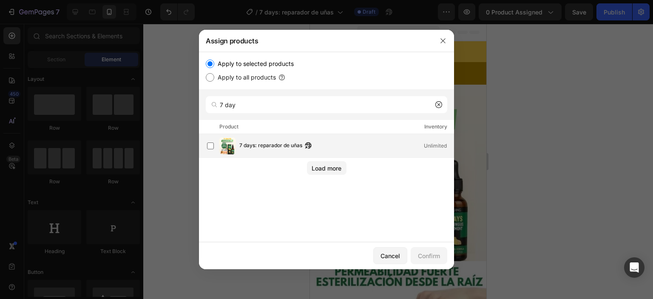
click at [246, 145] on span "7 days: reparador de uñas" at bounding box center [270, 145] width 63 height 9
click at [422, 255] on div "Confirm" at bounding box center [429, 255] width 22 height 9
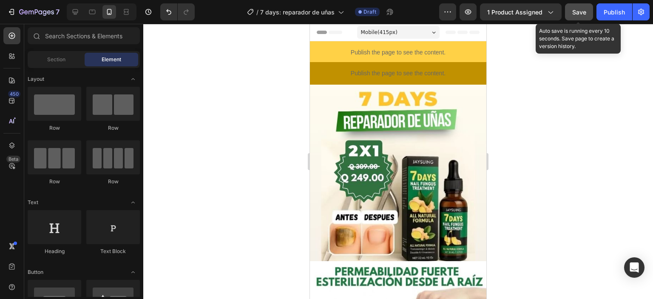
click at [575, 14] on span "Save" at bounding box center [579, 12] width 14 height 7
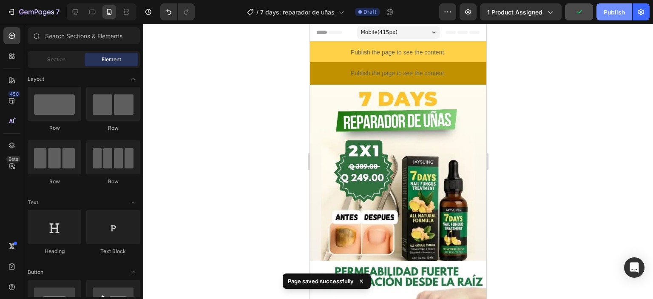
click at [611, 14] on div "Publish" at bounding box center [614, 12] width 21 height 9
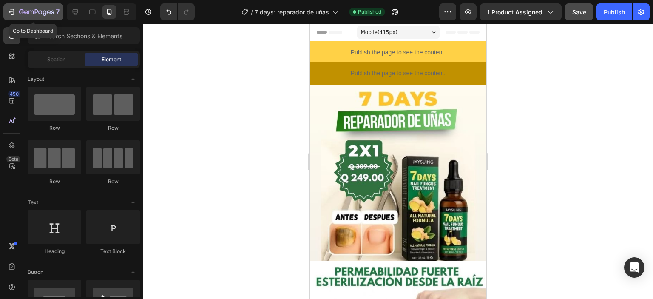
click at [6, 10] on button "7" at bounding box center [33, 11] width 60 height 17
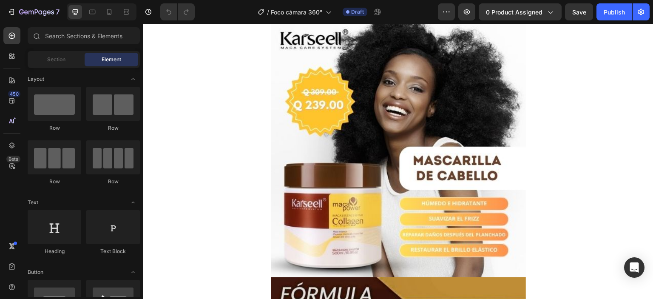
drag, startPoint x: 653, startPoint y: 43, endPoint x: 653, endPoint y: 49, distance: 5.5
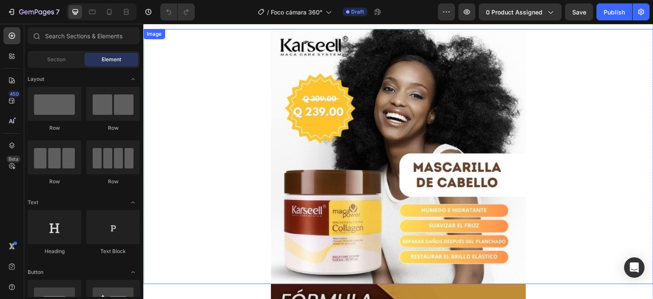
click at [323, 112] on img at bounding box center [398, 156] width 255 height 255
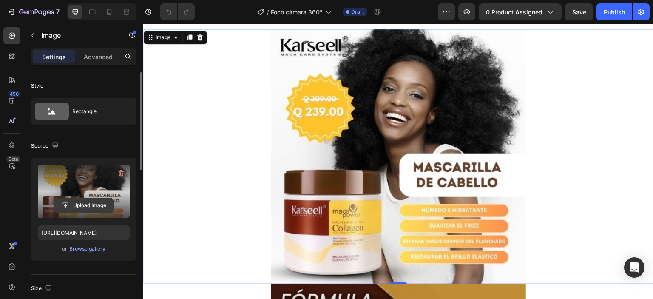
click at [79, 199] on input "file" at bounding box center [83, 205] width 59 height 14
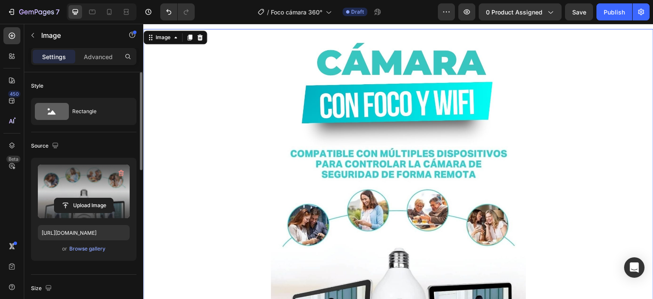
type input "[URL][DOMAIN_NAME]"
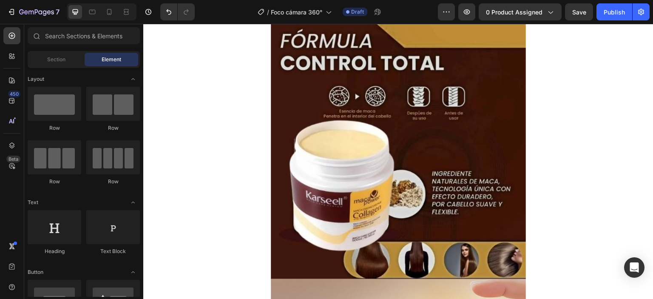
scroll to position [552, 0]
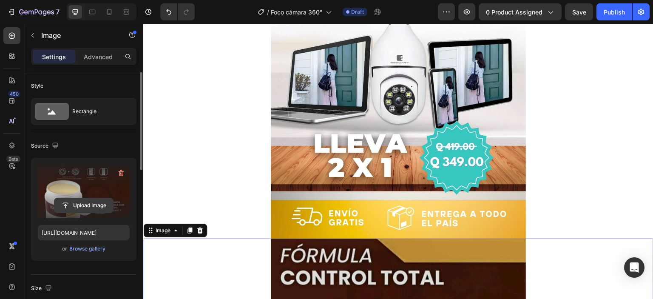
click at [77, 201] on input "file" at bounding box center [83, 205] width 59 height 14
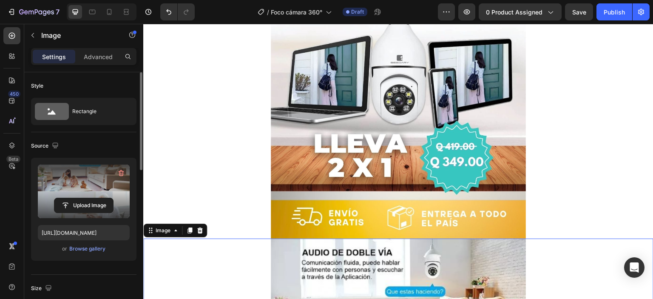
type input "[URL][DOMAIN_NAME]"
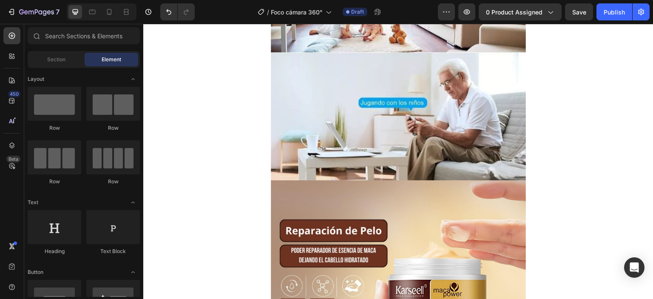
scroll to position [636, 0]
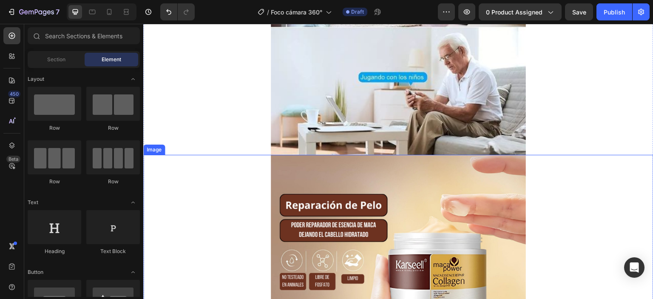
click at [320, 206] on img at bounding box center [398, 245] width 255 height 181
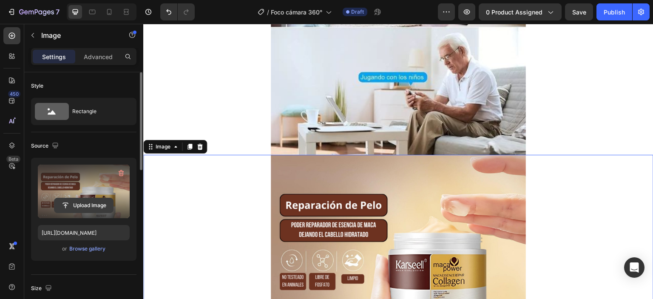
click at [70, 203] on input "file" at bounding box center [83, 205] width 59 height 14
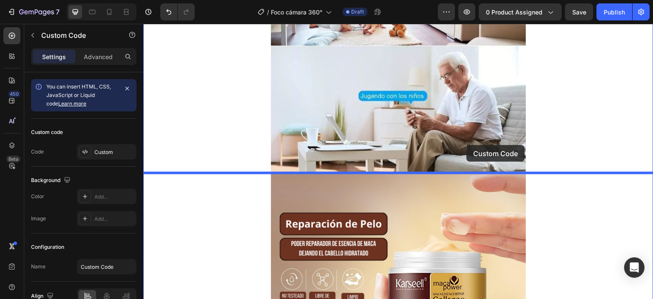
scroll to position [607, 0]
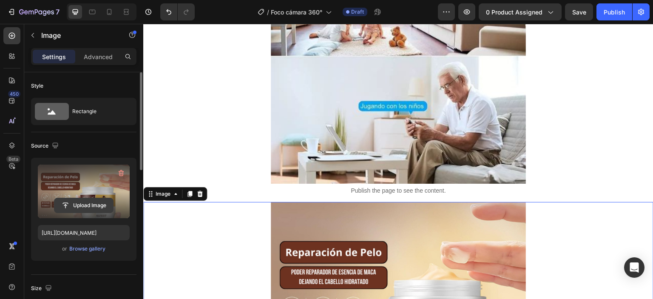
click at [83, 202] on input "file" at bounding box center [83, 205] width 59 height 14
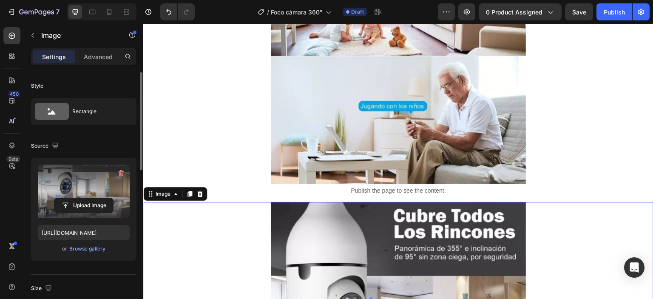
type input "[URL][DOMAIN_NAME]"
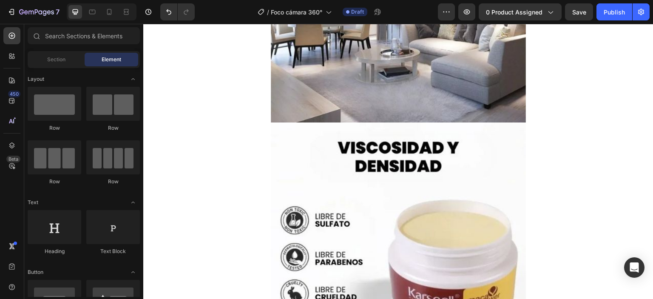
scroll to position [946, 0]
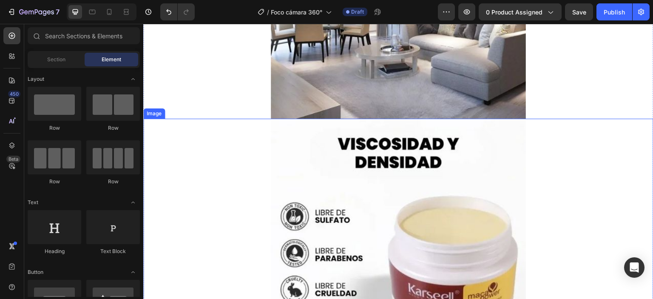
click at [393, 162] on div "Publish the page to see the content. Custom Code Publish the page to see the co…" at bounding box center [398, 37] width 510 height 1885
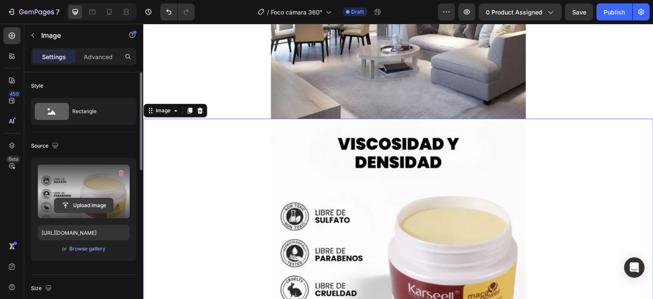
click at [65, 205] on input "file" at bounding box center [83, 205] width 59 height 14
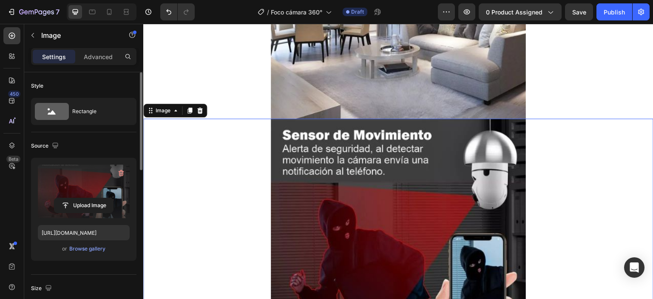
type input "[URL][DOMAIN_NAME]"
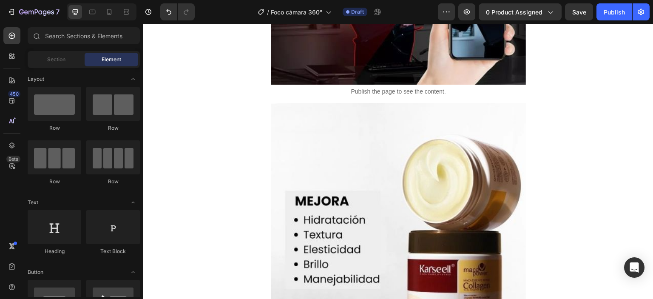
scroll to position [1239, 0]
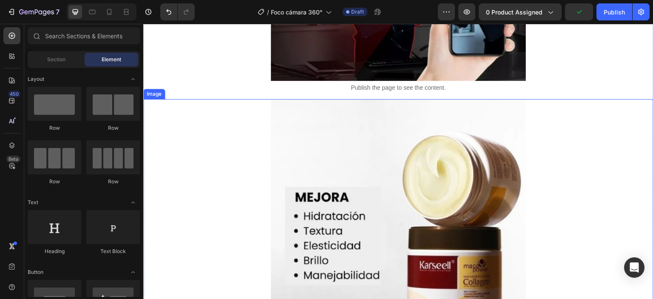
click at [369, 148] on img at bounding box center [398, 226] width 255 height 255
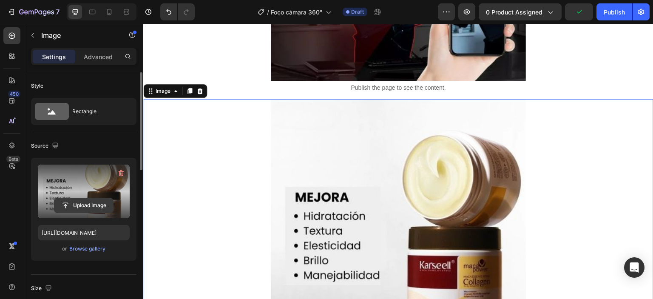
click at [71, 205] on input "file" at bounding box center [83, 205] width 59 height 14
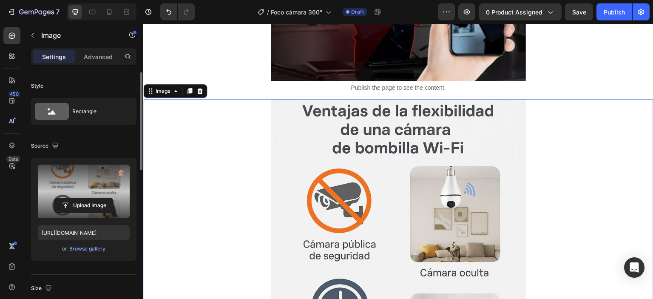
type input "[URL][DOMAIN_NAME]"
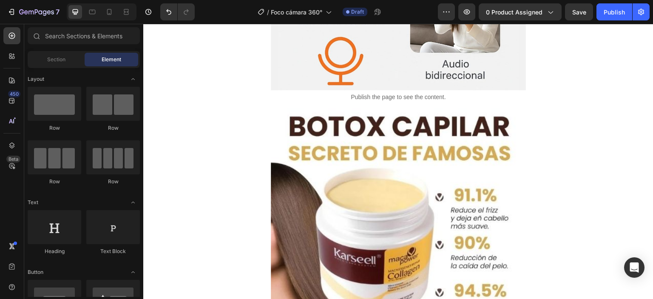
scroll to position [1592, 0]
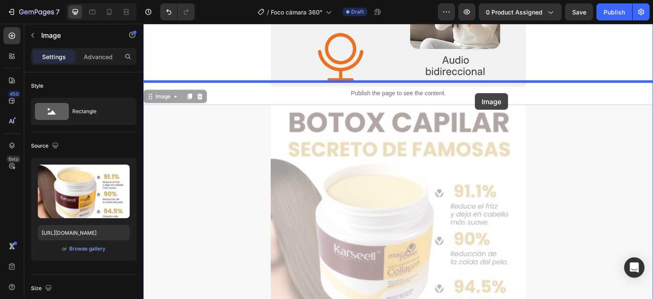
drag, startPoint x: 472, startPoint y: 180, endPoint x: 475, endPoint y: 93, distance: 87.2
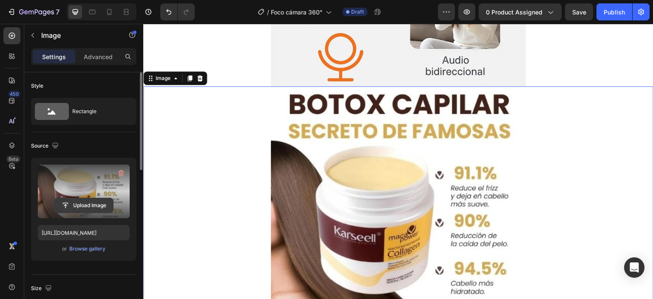
click at [90, 203] on input "file" at bounding box center [83, 205] width 59 height 14
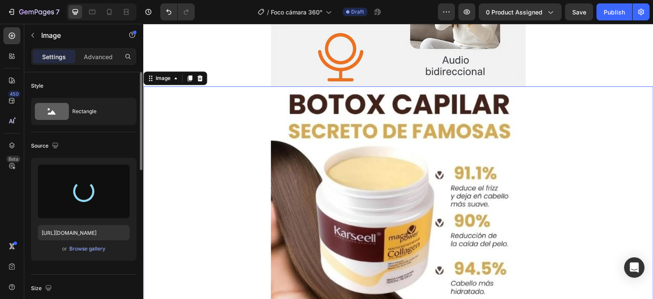
type input "[URL][DOMAIN_NAME]"
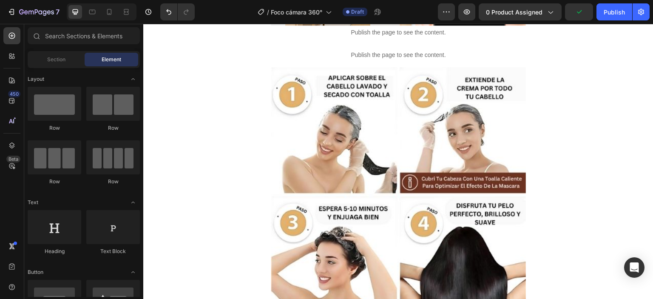
scroll to position [2013, 0]
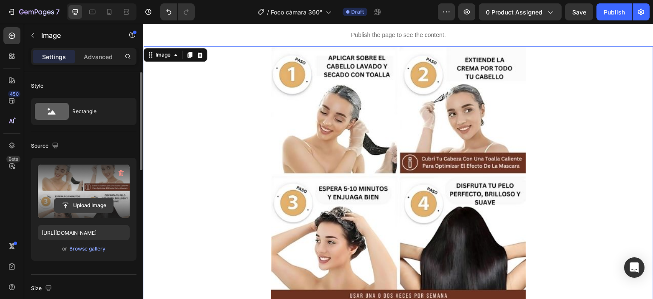
click at [78, 205] on input "file" at bounding box center [83, 205] width 59 height 14
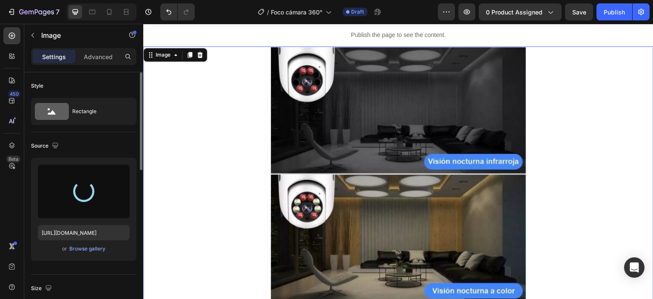
type input "[URL][DOMAIN_NAME]"
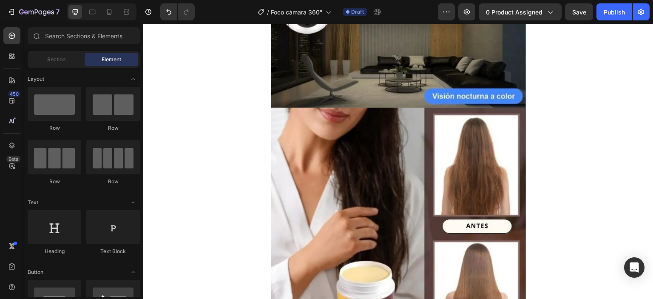
scroll to position [2227, 0]
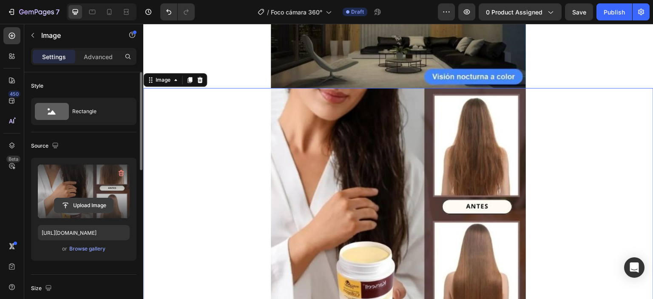
click at [91, 207] on input "file" at bounding box center [83, 205] width 59 height 14
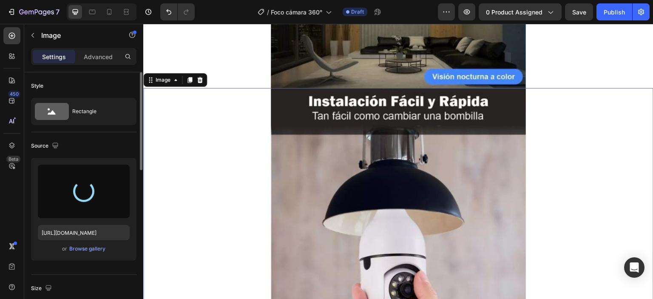
type input "[URL][DOMAIN_NAME]"
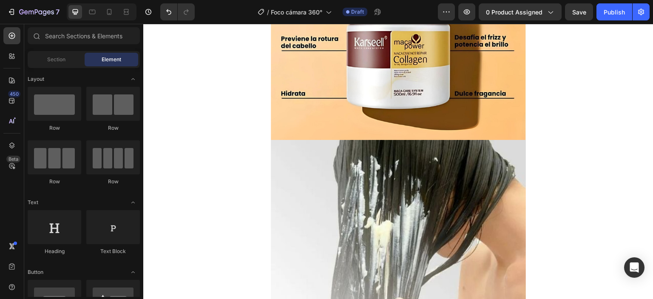
scroll to position [2558, 0]
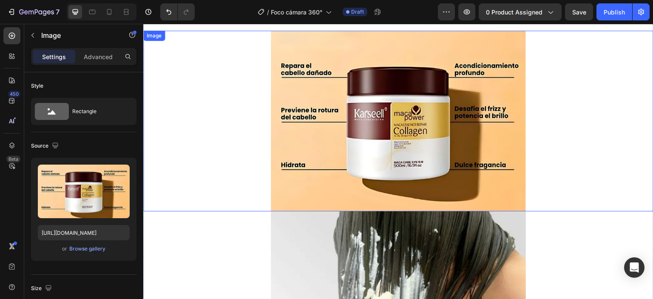
click at [408, 149] on img at bounding box center [398, 121] width 255 height 181
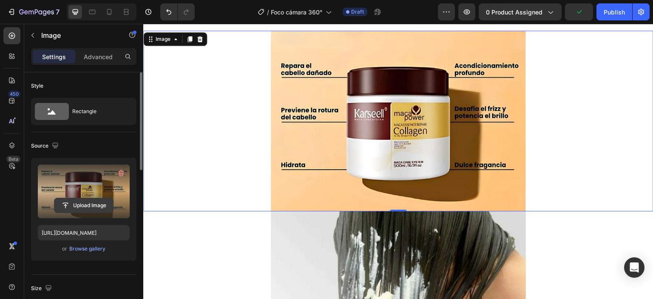
click at [89, 205] on input "file" at bounding box center [83, 205] width 59 height 14
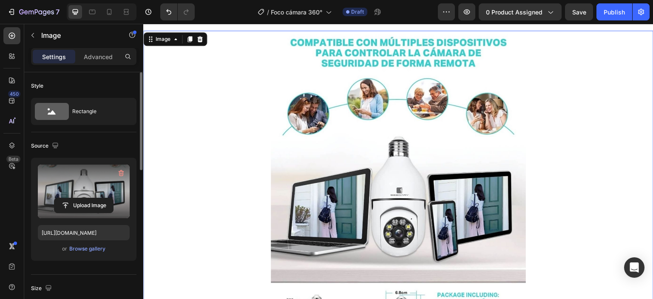
type input "[URL][DOMAIN_NAME]"
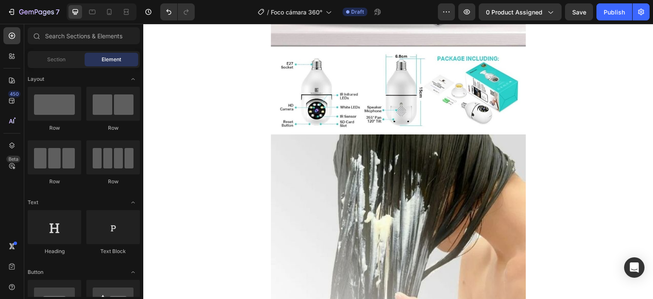
scroll to position [2802, 0]
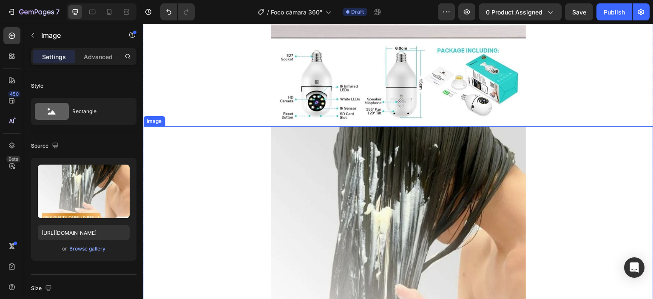
click at [407, 199] on img at bounding box center [398, 253] width 255 height 255
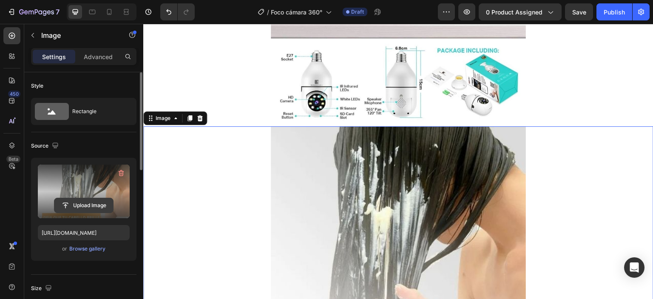
click at [82, 200] on input "file" at bounding box center [83, 205] width 59 height 14
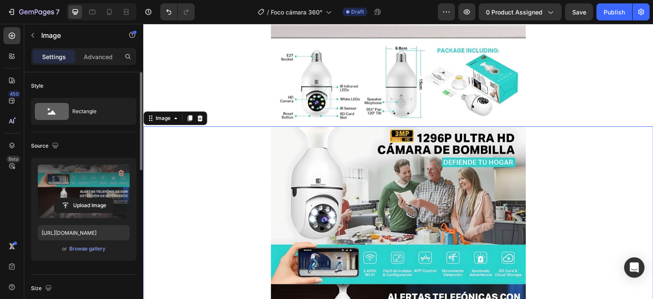
type input "[URL][DOMAIN_NAME]"
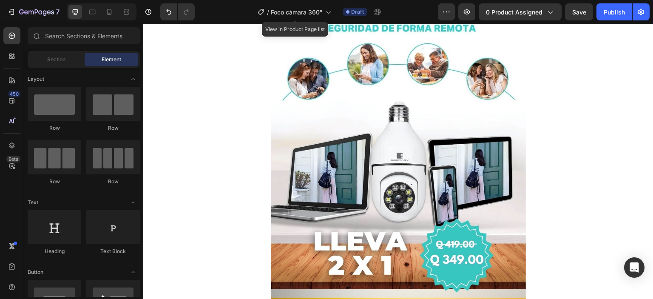
scroll to position [0, 0]
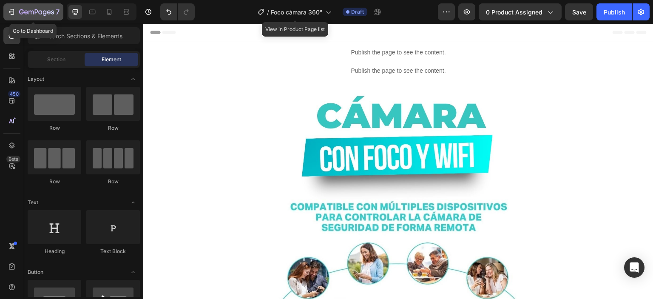
click at [6, 14] on button "7" at bounding box center [33, 11] width 60 height 17
